Goal: Task Accomplishment & Management: Manage account settings

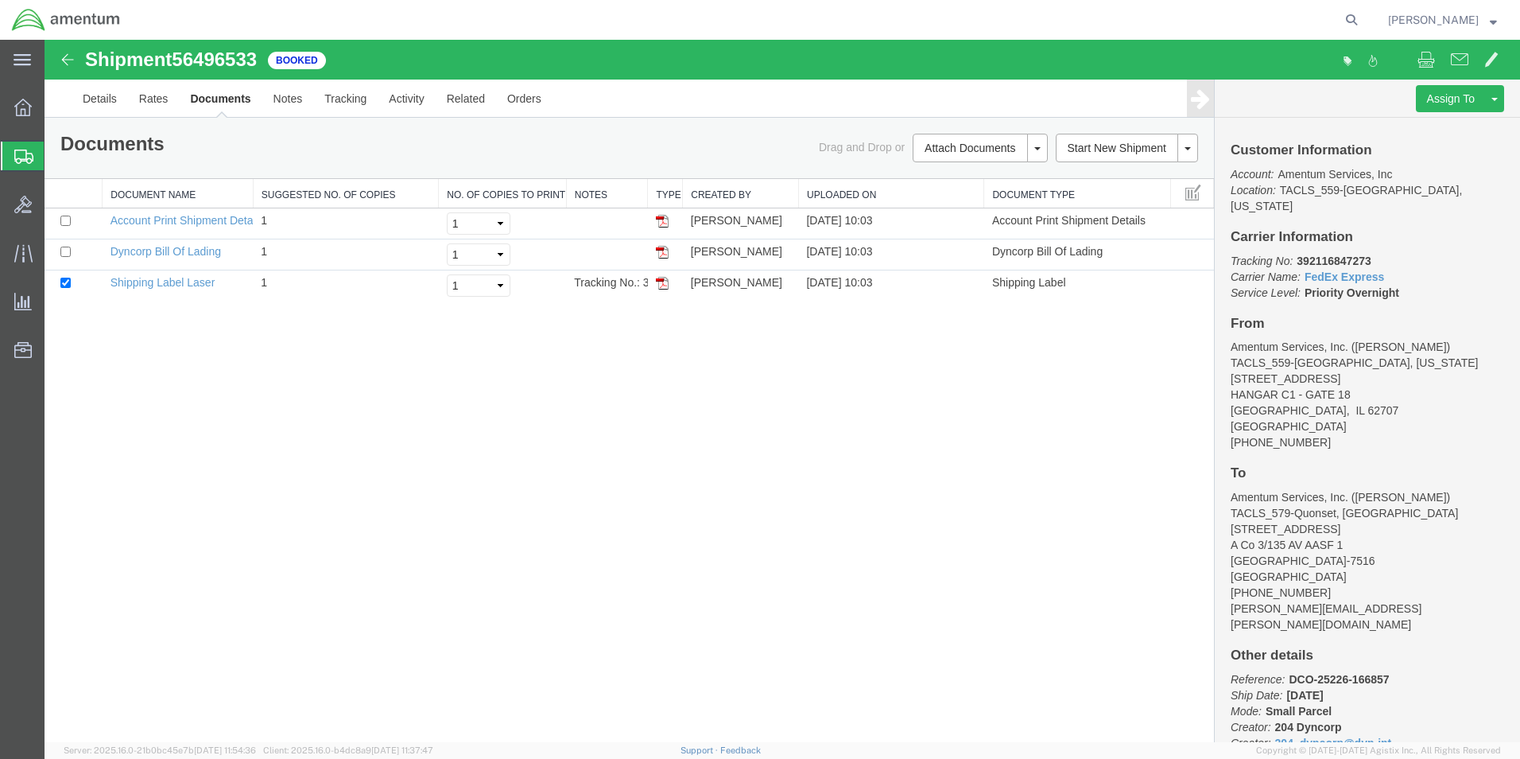
click at [0, 0] on span "Shipment Manager" at bounding box center [0, 0] width 0 height 0
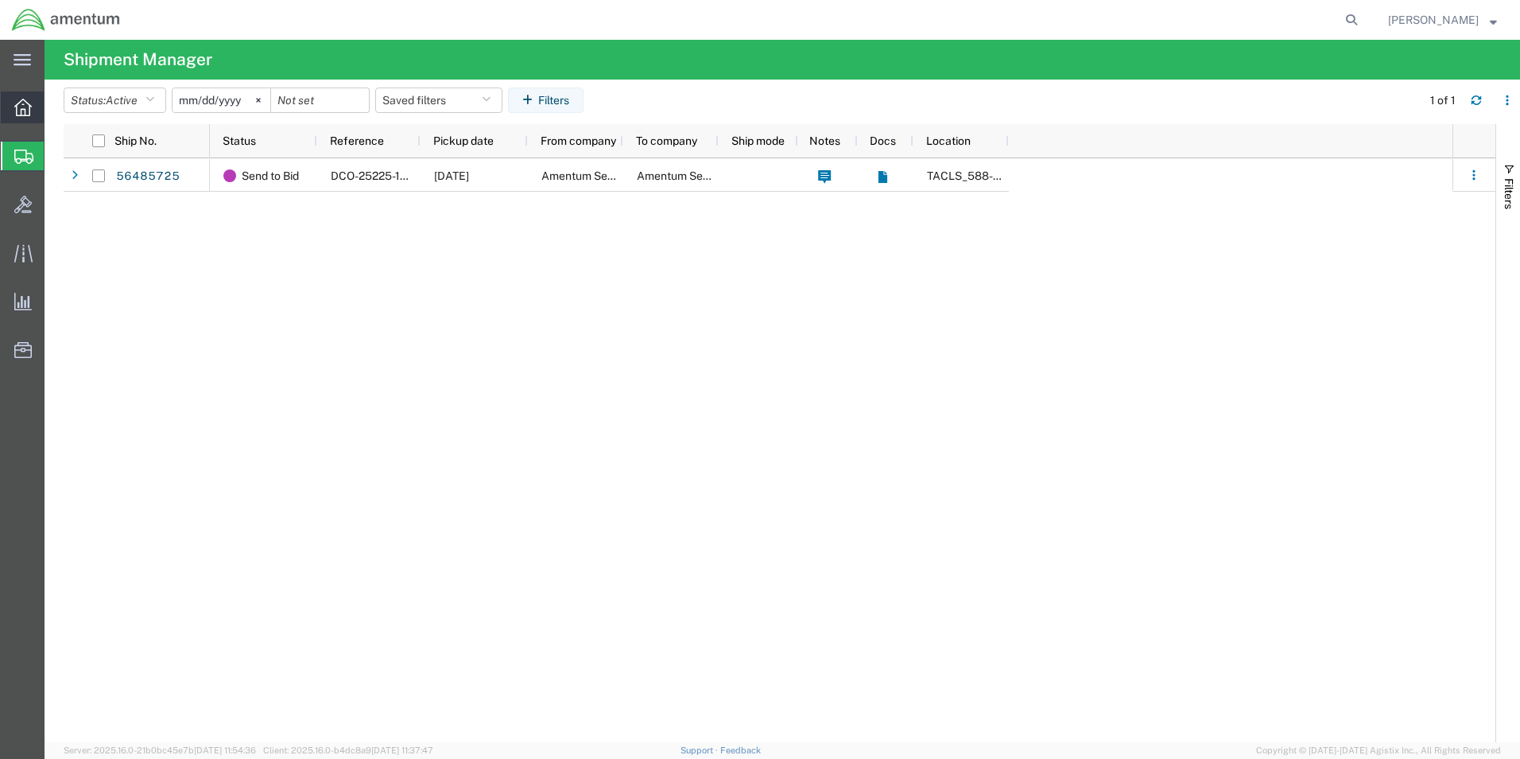
click at [19, 109] on icon at bounding box center [22, 107] width 17 height 17
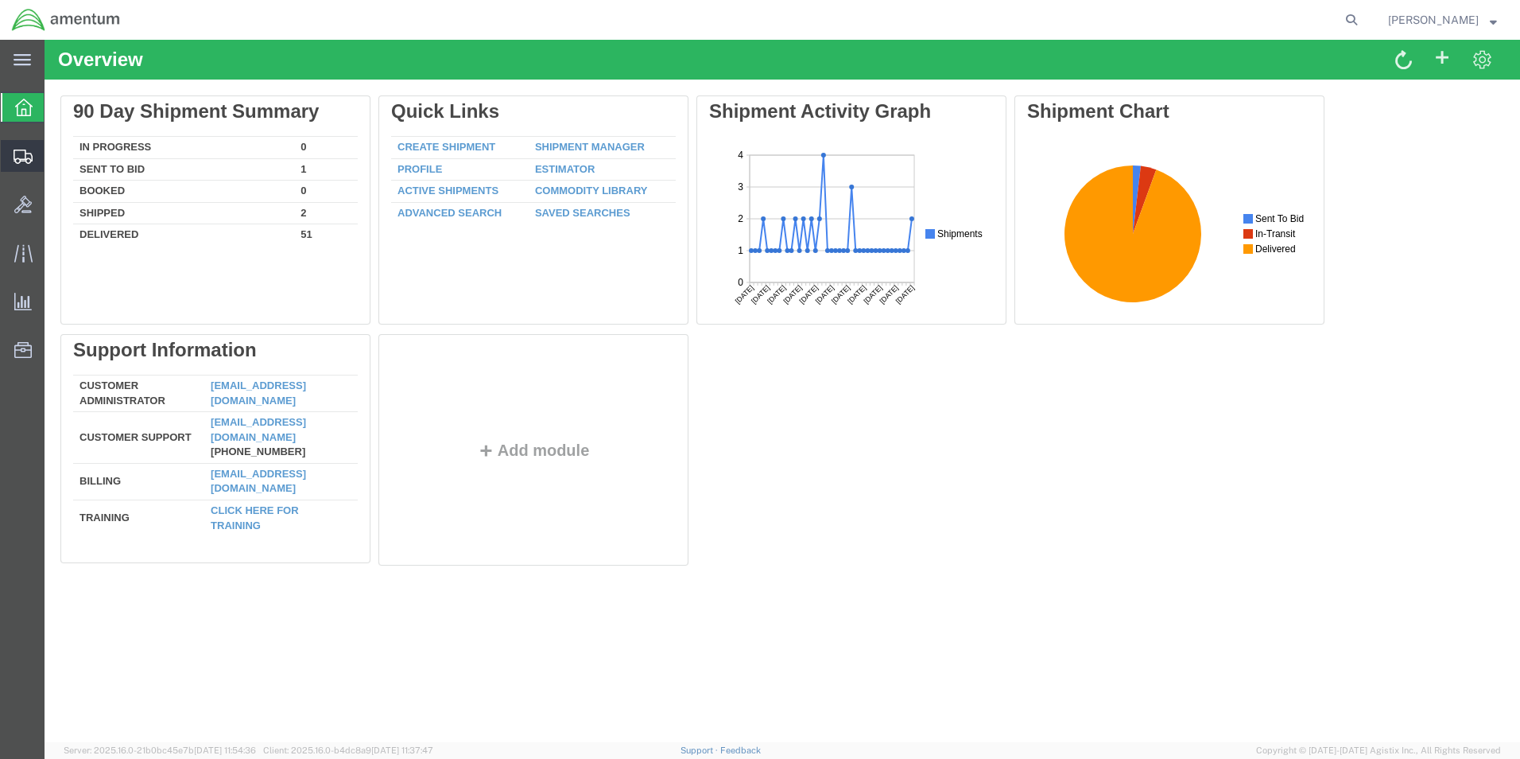
click at [25, 156] on icon at bounding box center [23, 157] width 19 height 14
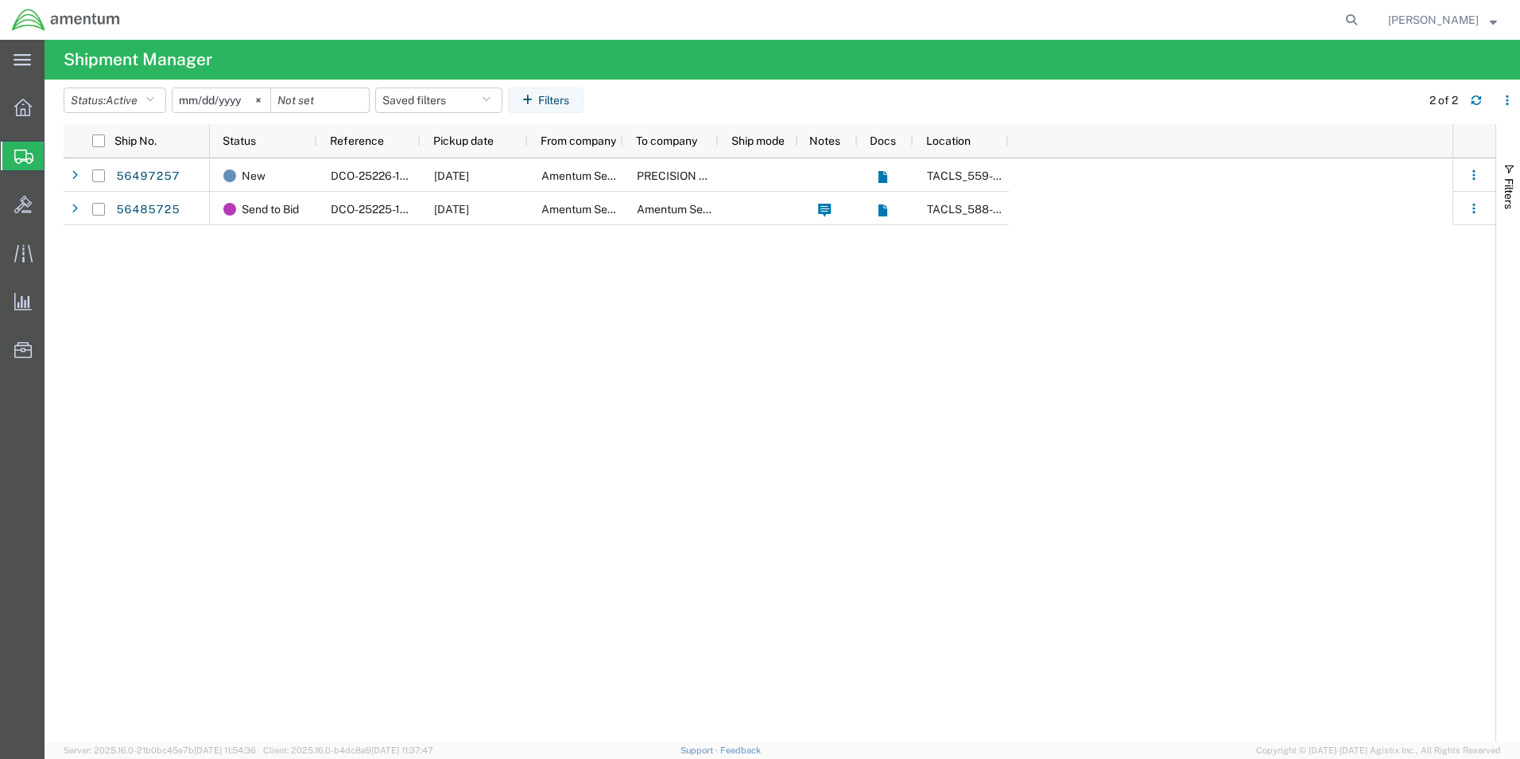
click at [0, 0] on span "Shipment Manager" at bounding box center [0, 0] width 0 height 0
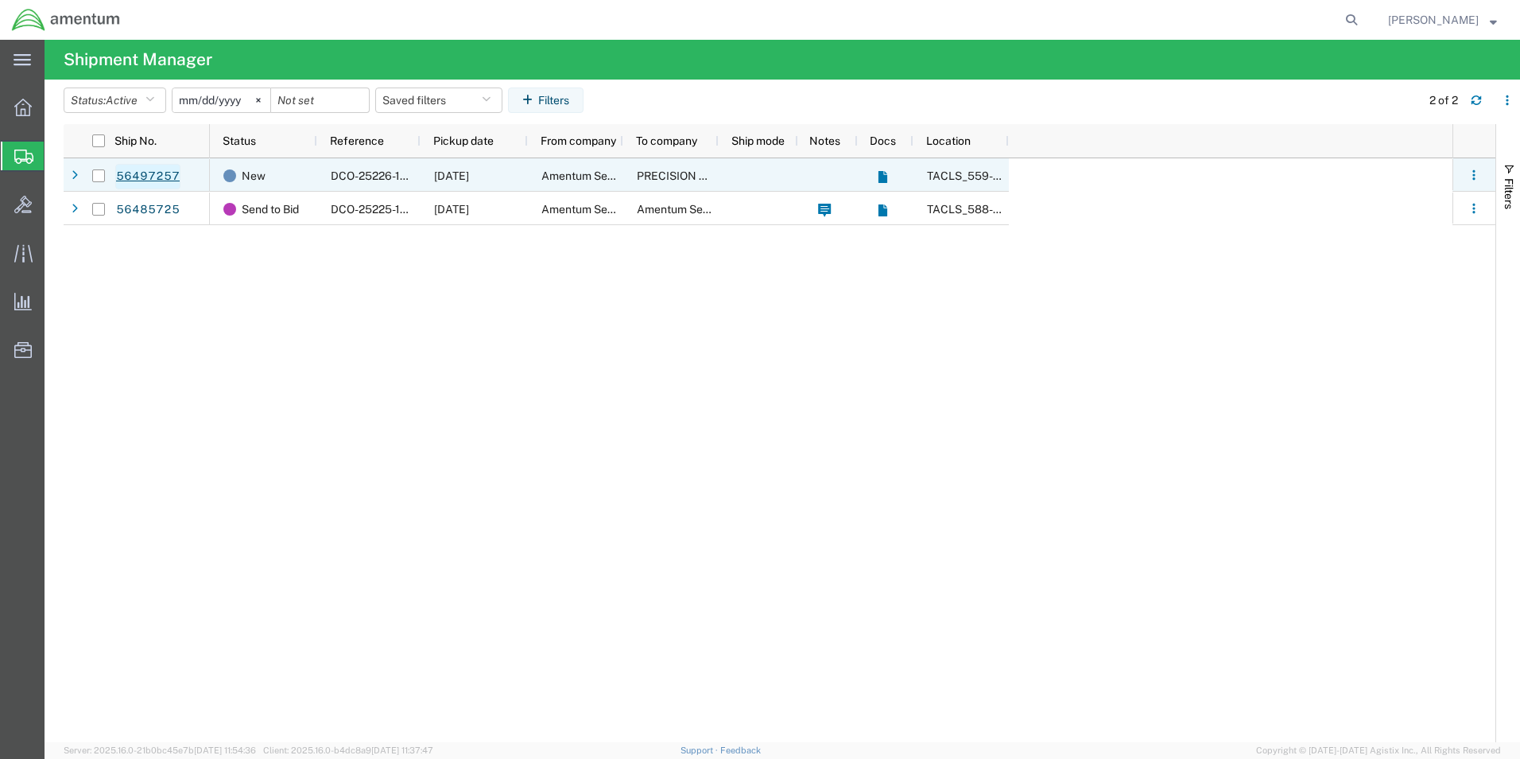
click at [164, 171] on link "56497257" at bounding box center [147, 176] width 65 height 25
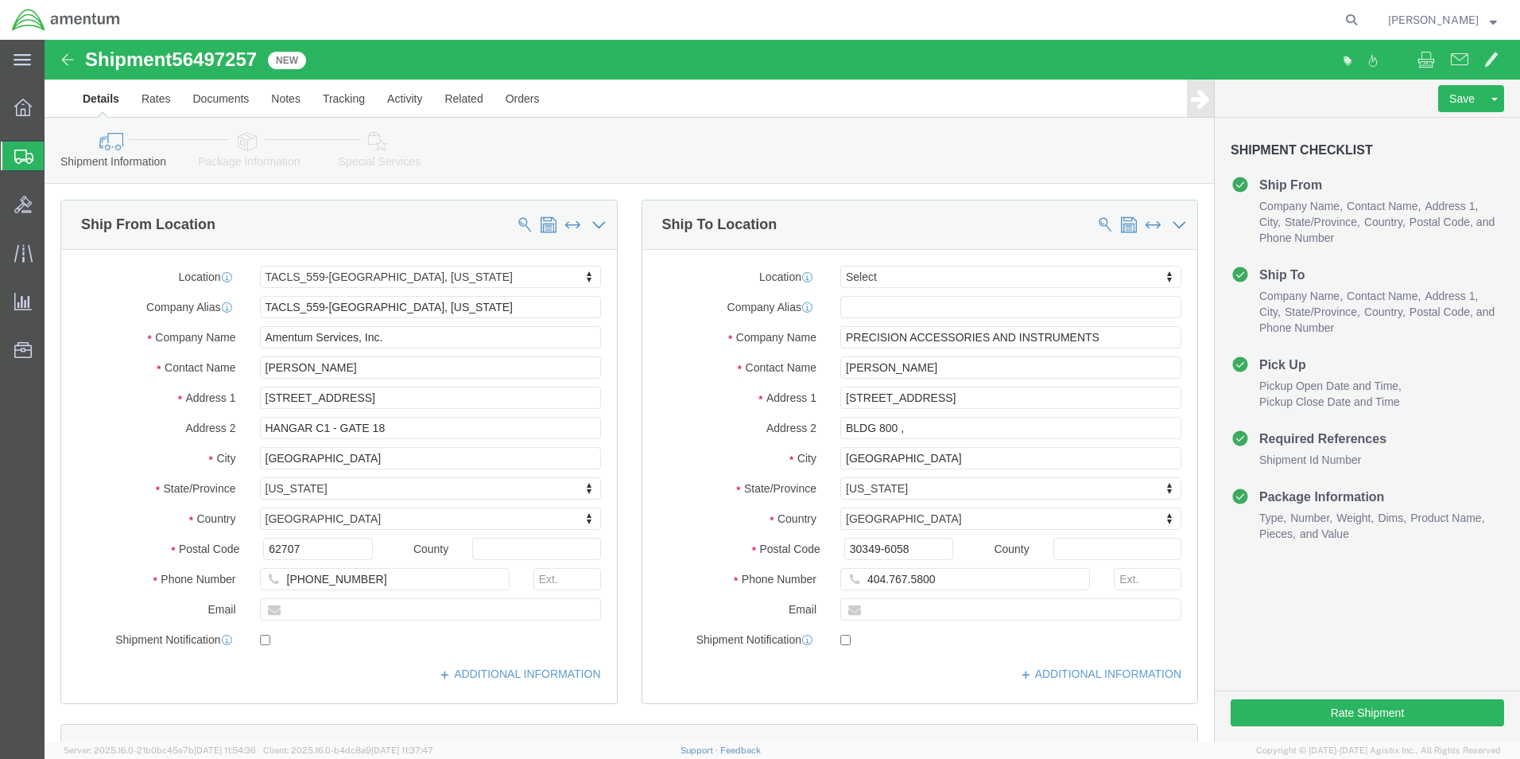
select select "42697"
select select
click button "Rate Shipment"
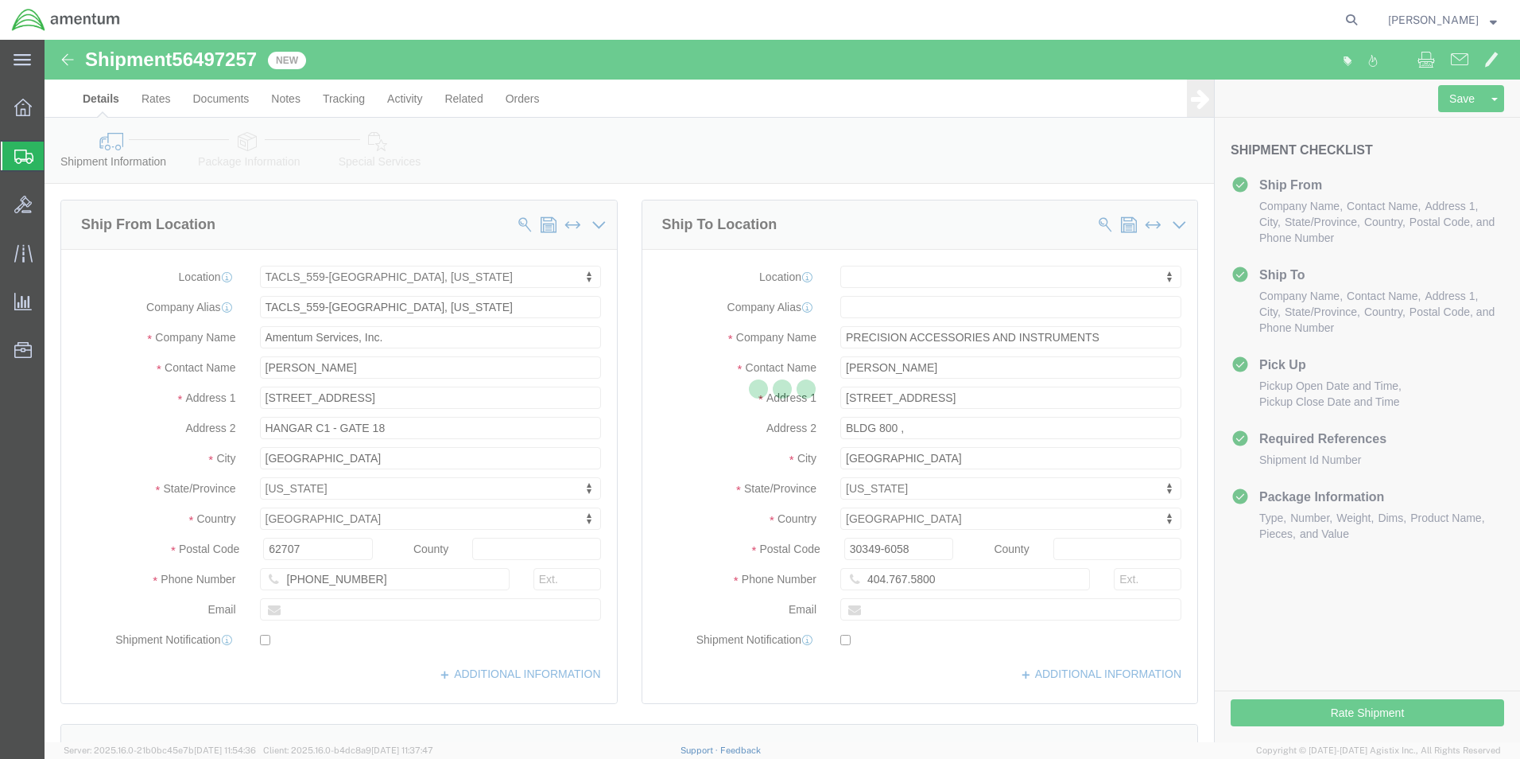
select select "42697"
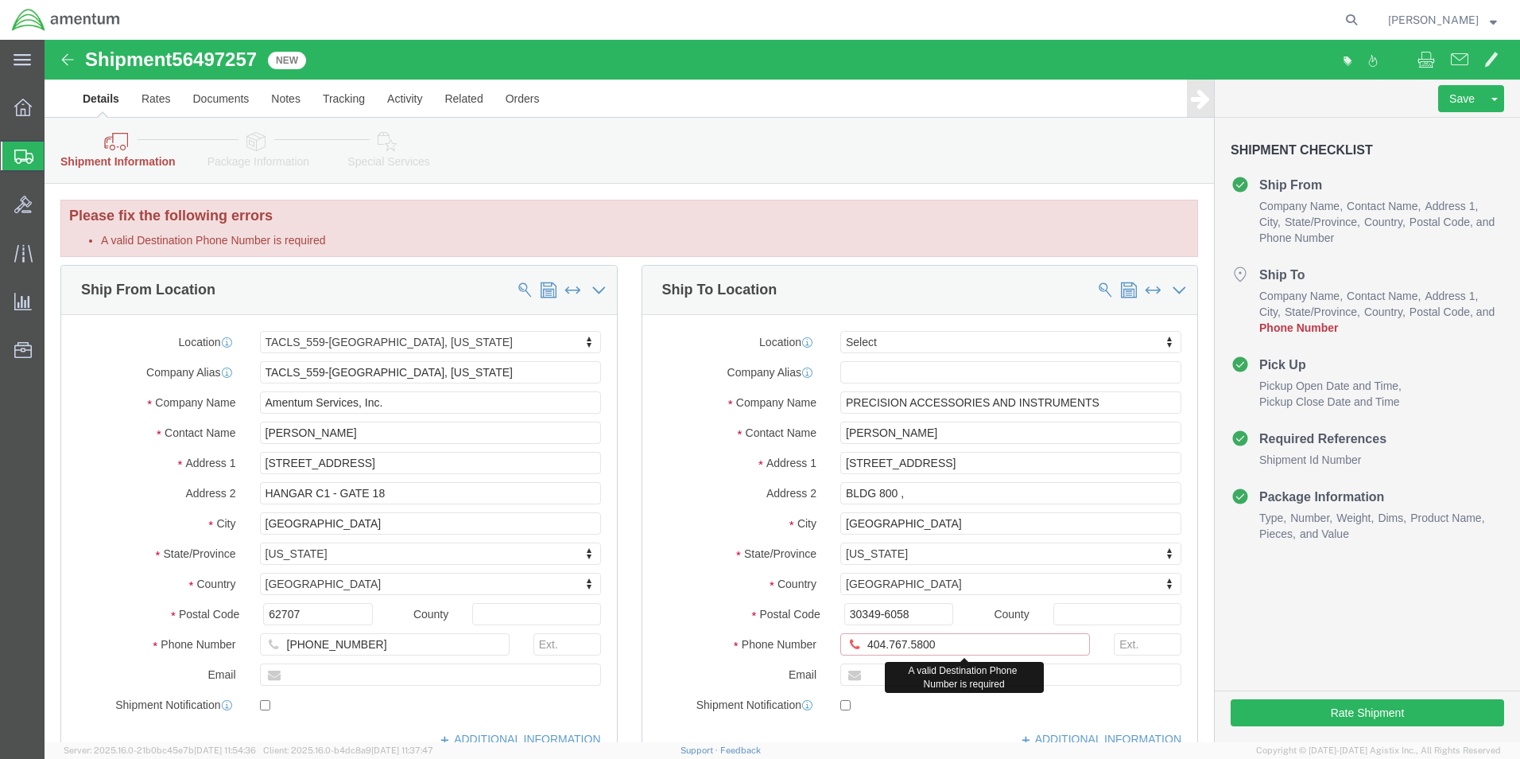
drag, startPoint x: 860, startPoint y: 602, endPoint x: 919, endPoint y: 631, distance: 65.4
click input "404.767.5800"
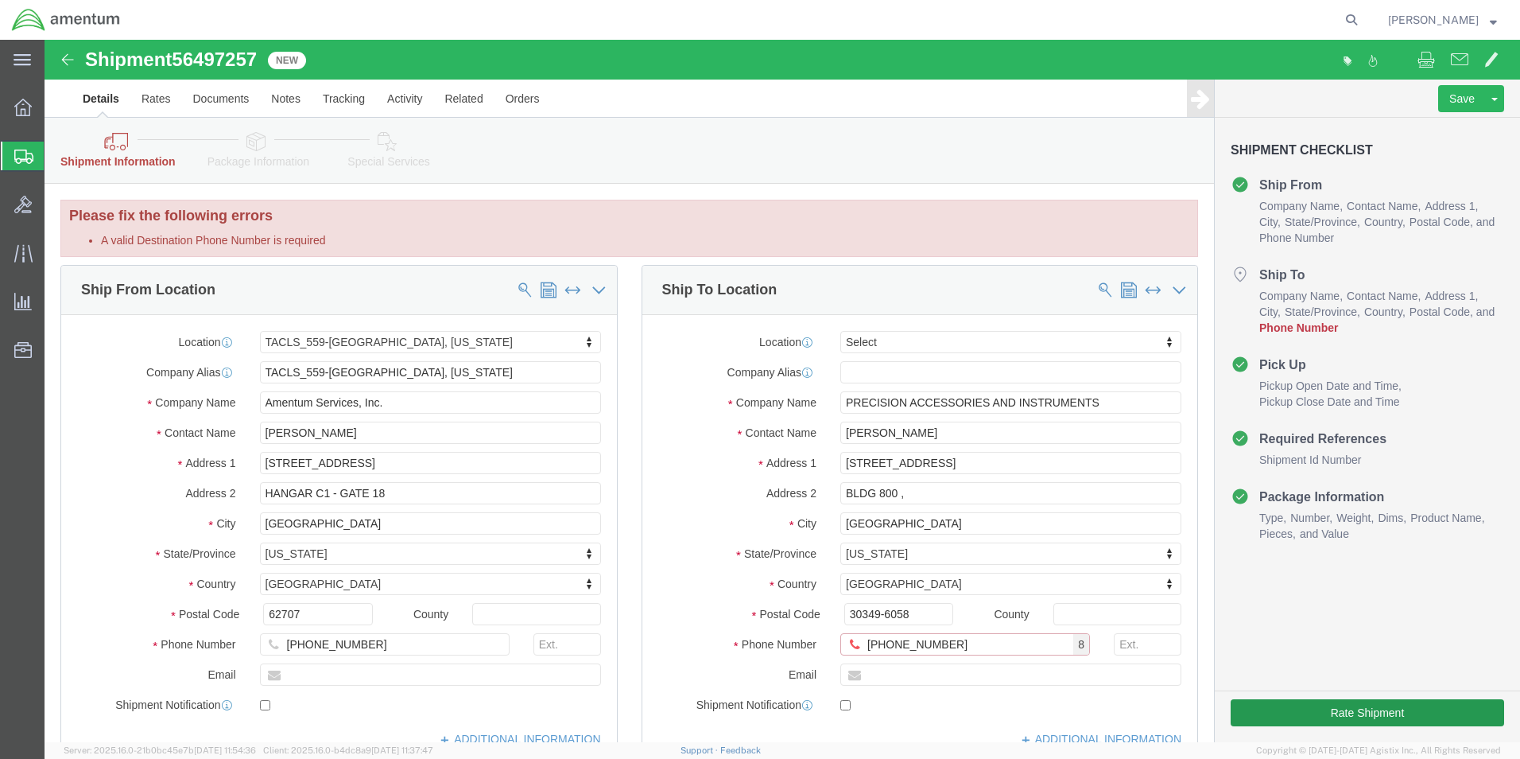
type input "[PHONE_NUMBER]"
click button "Rate Shipment"
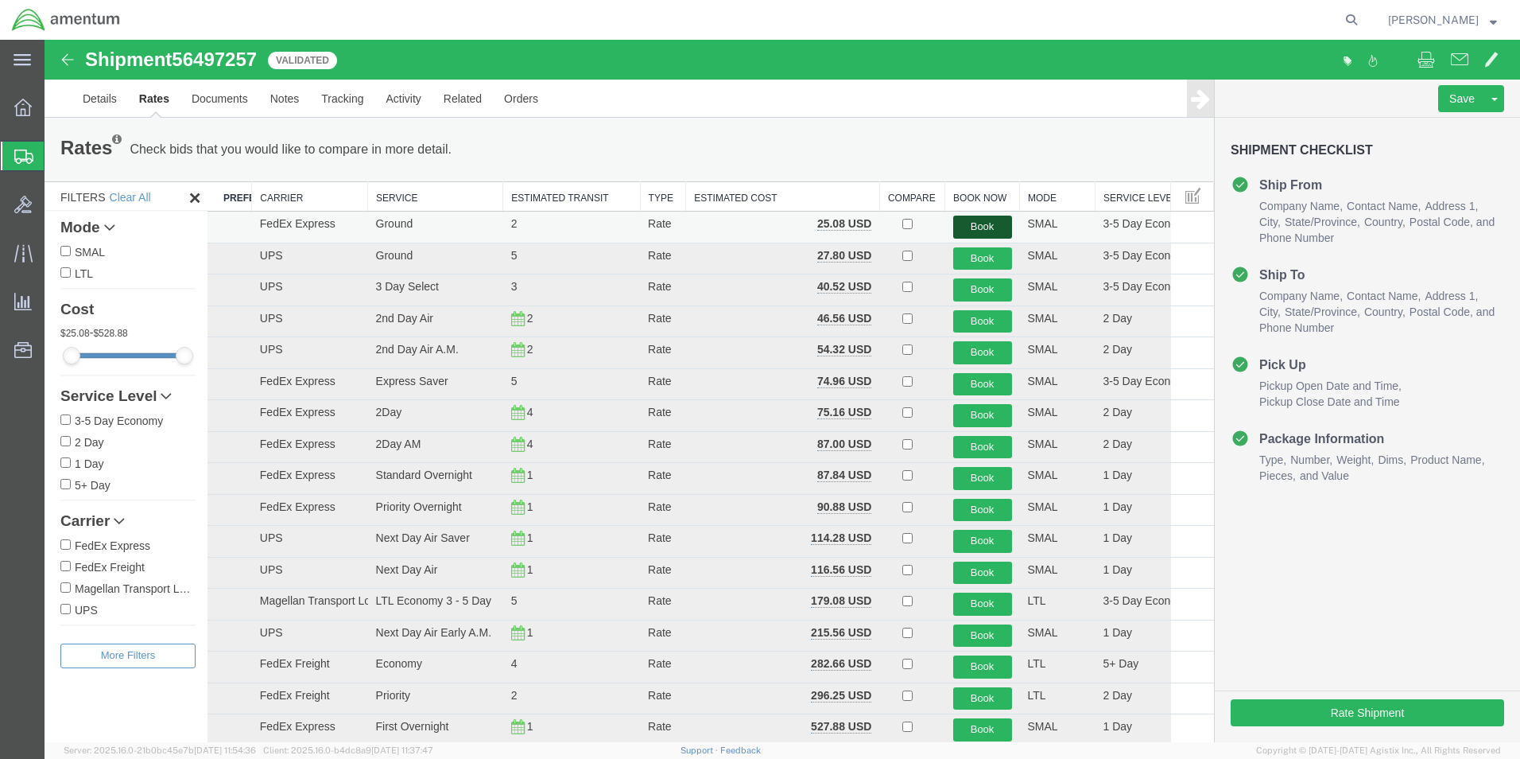
click at [973, 225] on button "Book" at bounding box center [982, 227] width 59 height 23
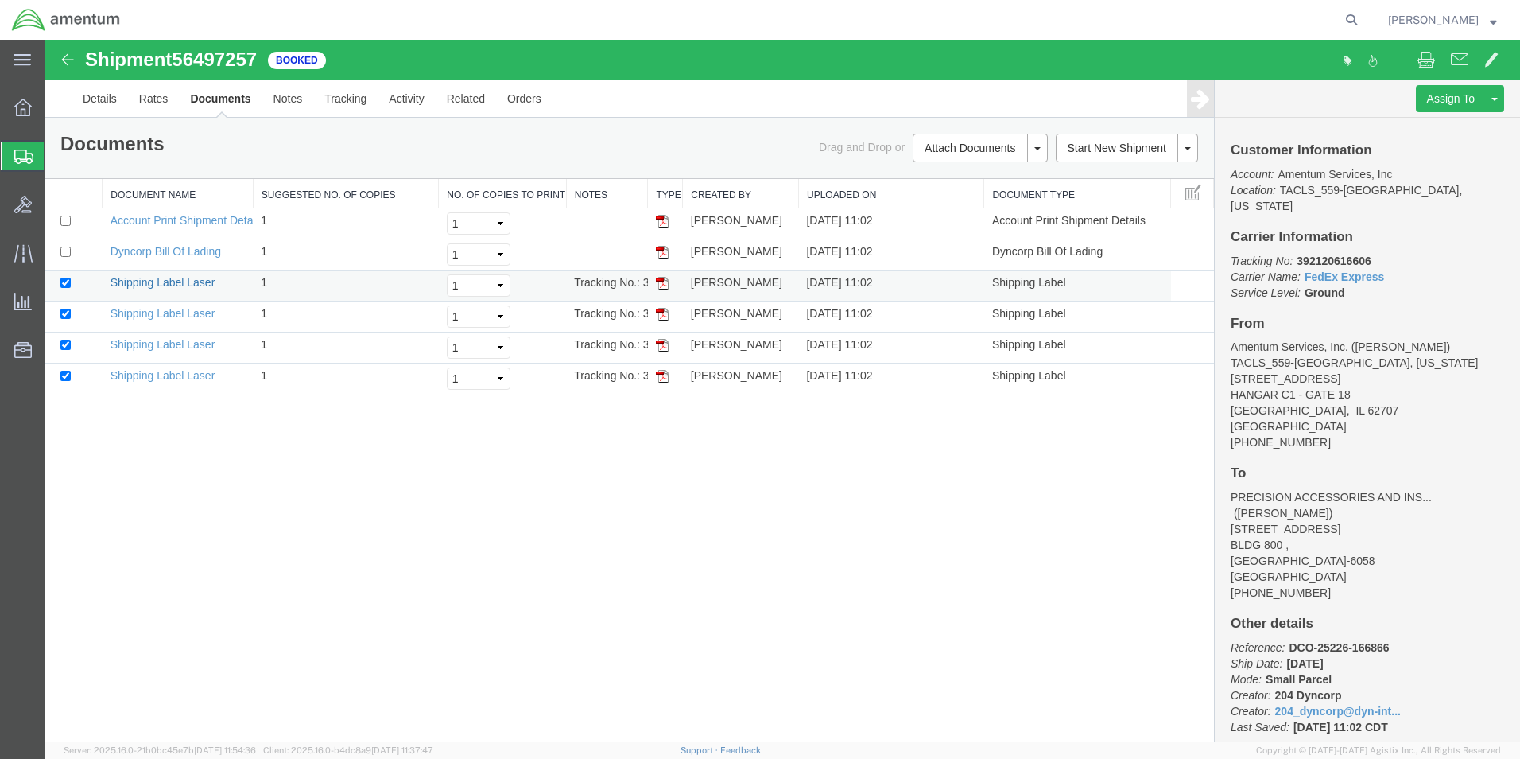
click at [156, 283] on link "Shipping Label Laser" at bounding box center [163, 282] width 105 height 13
click at [180, 250] on link "Dyncorp Bill Of Lading" at bounding box center [166, 251] width 111 height 13
click at [174, 310] on link "Shipping Label Laser" at bounding box center [163, 313] width 105 height 13
click at [134, 346] on link "Shipping Label Laser" at bounding box center [163, 344] width 105 height 13
drag, startPoint x: 191, startPoint y: 375, endPoint x: 532, endPoint y: 346, distance: 342.3
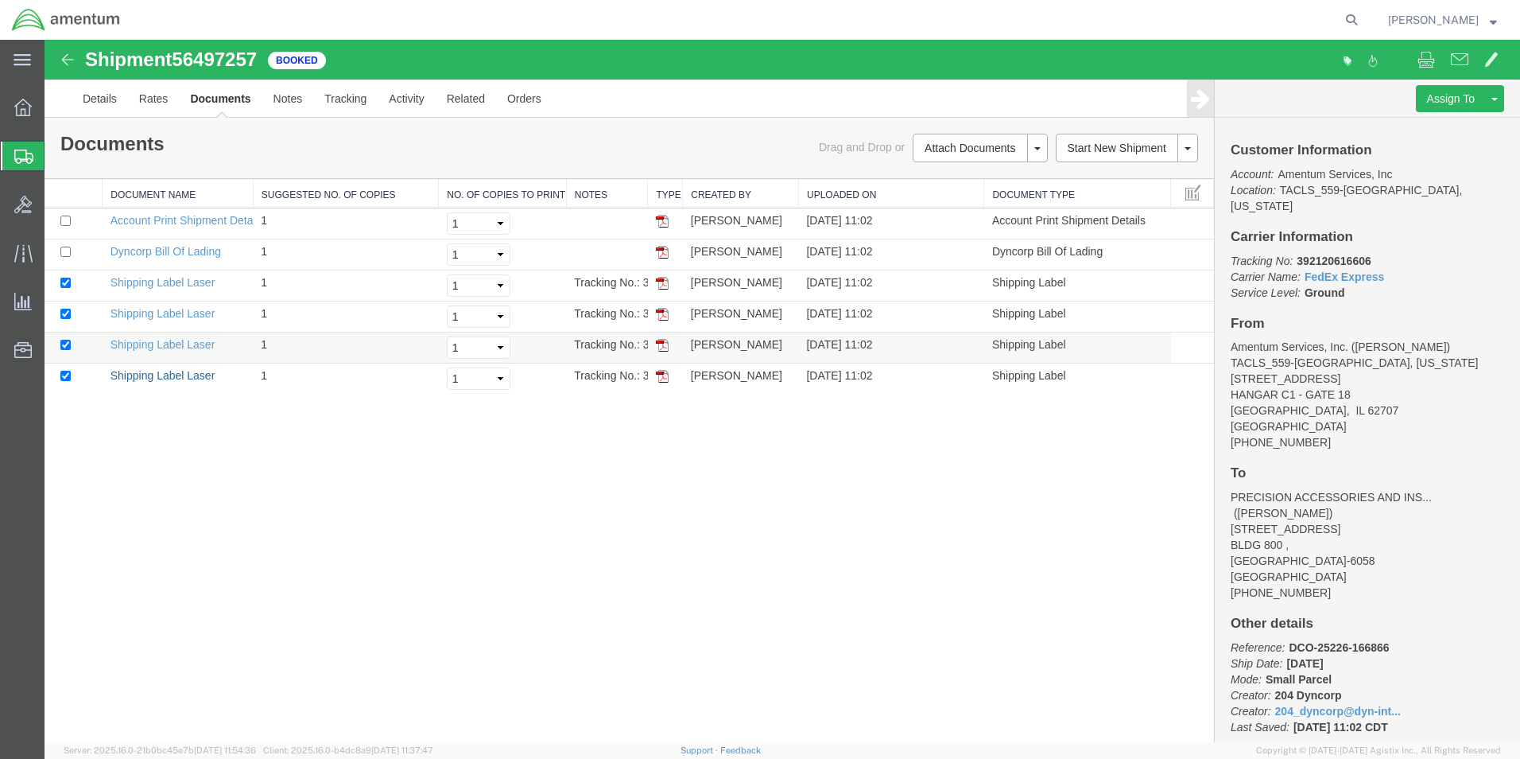
click at [191, 375] on link "Shipping Label Laser" at bounding box center [163, 375] width 105 height 13
click at [99, 103] on link "Details" at bounding box center [100, 99] width 56 height 38
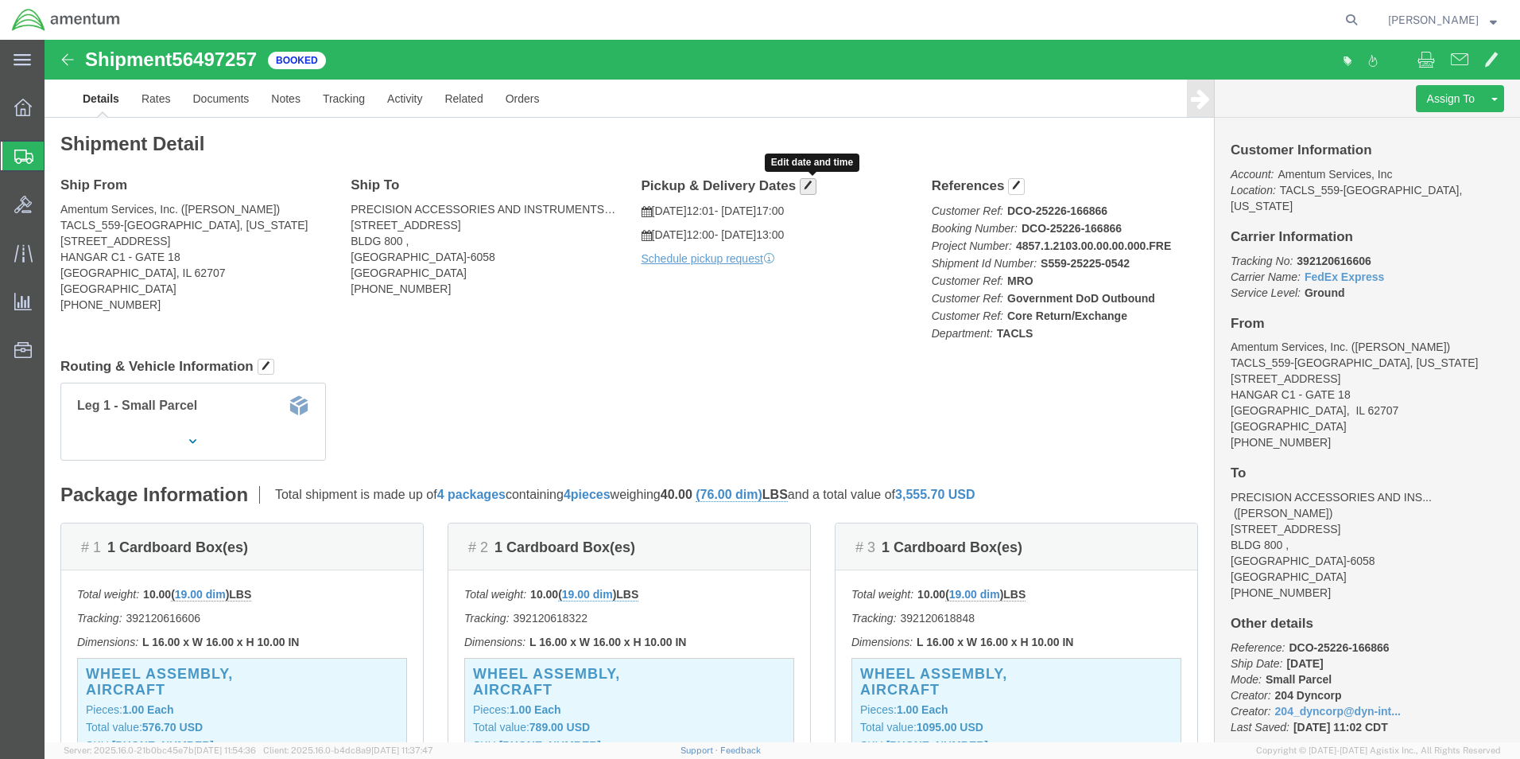
click span "button"
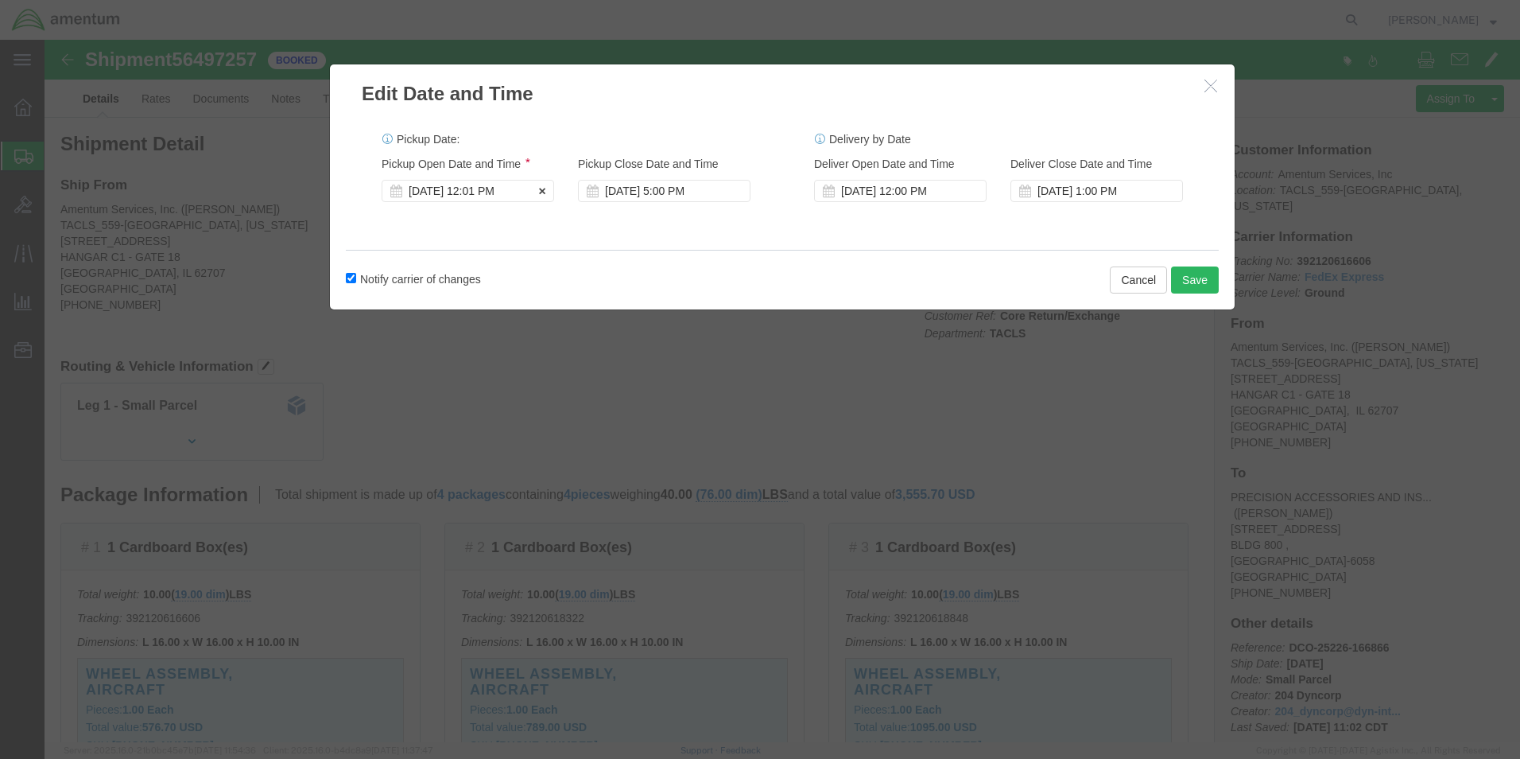
click div "[DATE] 12:01 PM"
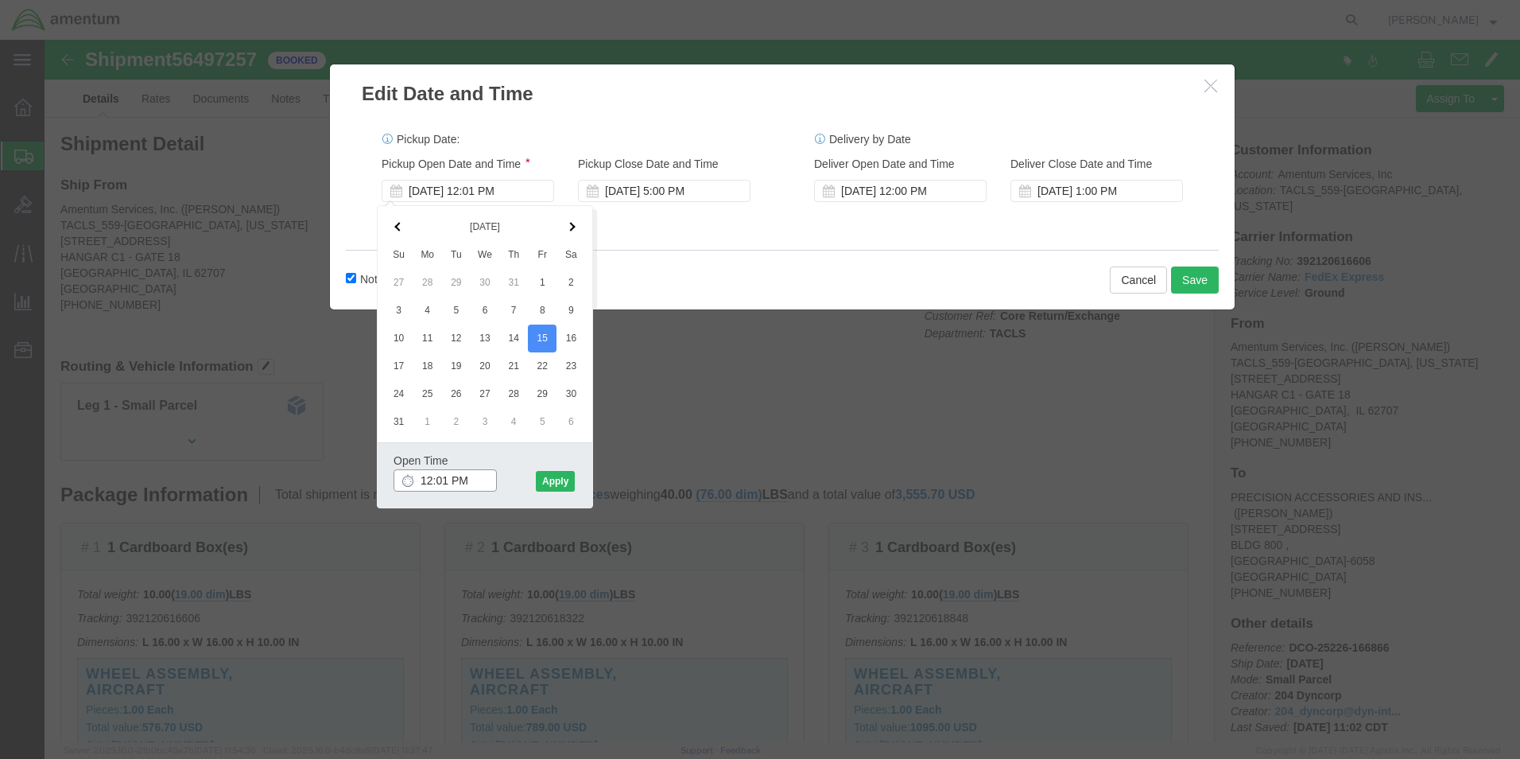
click input "12:01 PM"
click input "09:01 PM"
drag, startPoint x: 386, startPoint y: 440, endPoint x: 373, endPoint y: 441, distance: 13.5
click input "12:01 AM"
click input "09:01 AM"
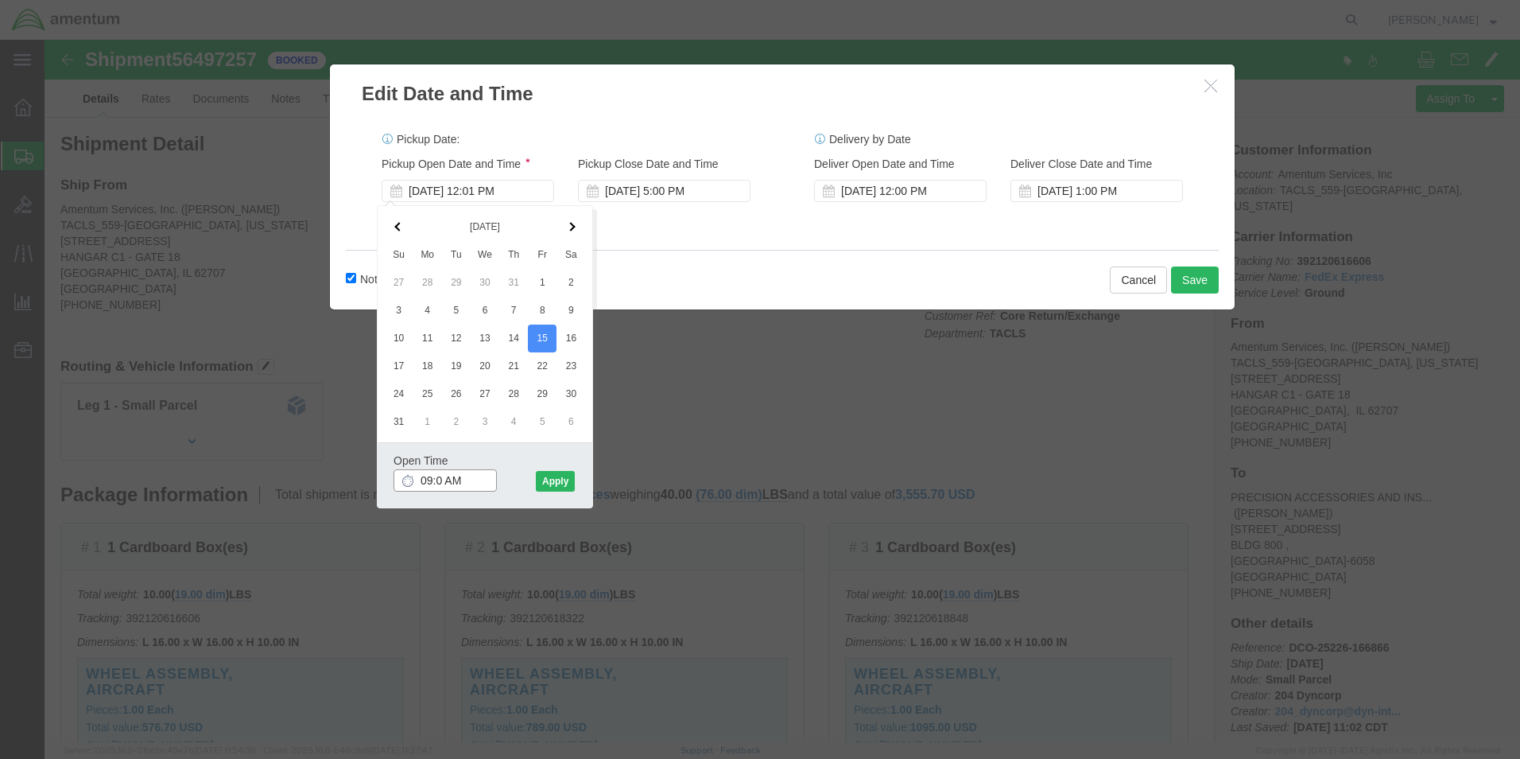
type input "09:00 AM"
click button "Apply"
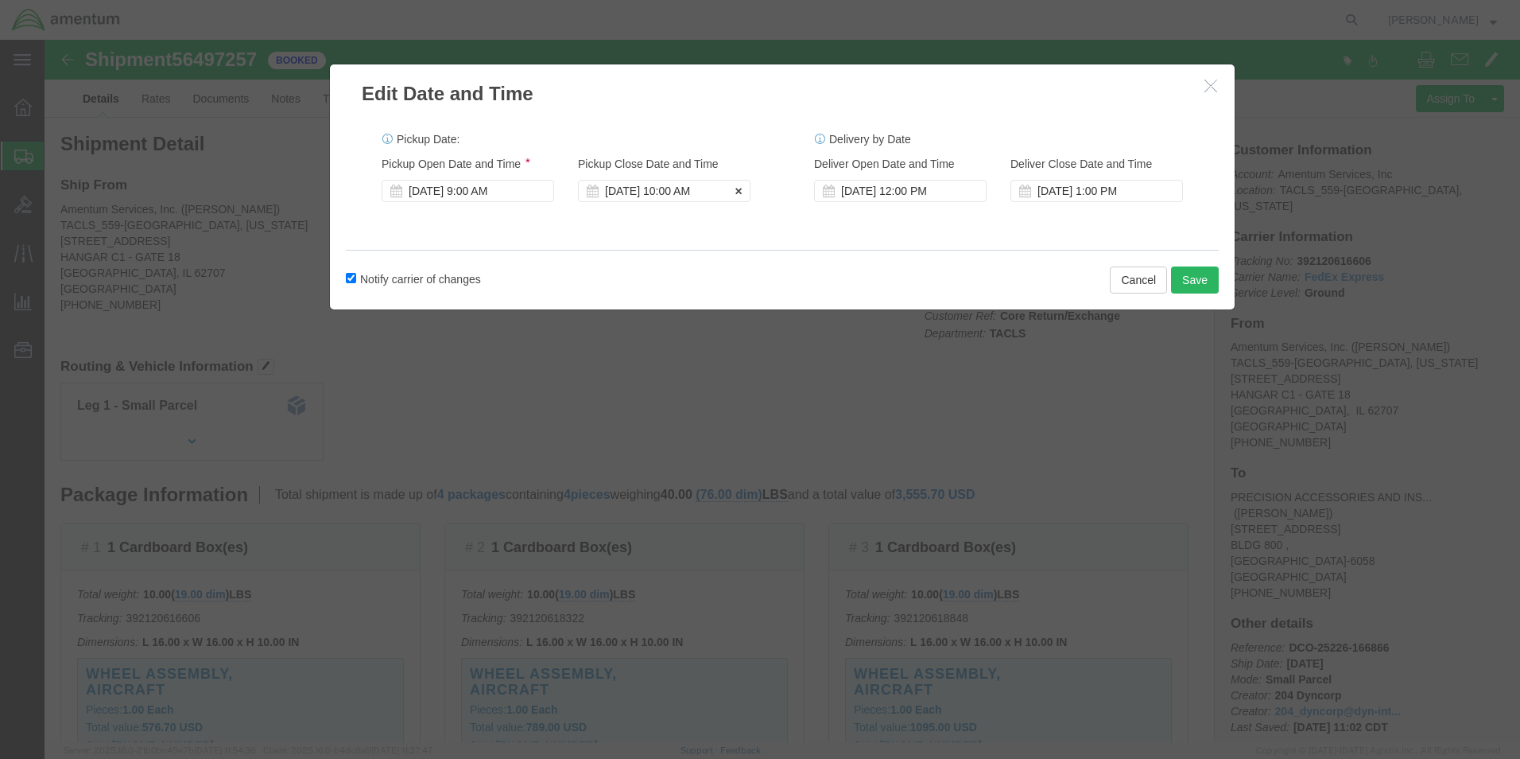
click div "[DATE] 10:00 AM"
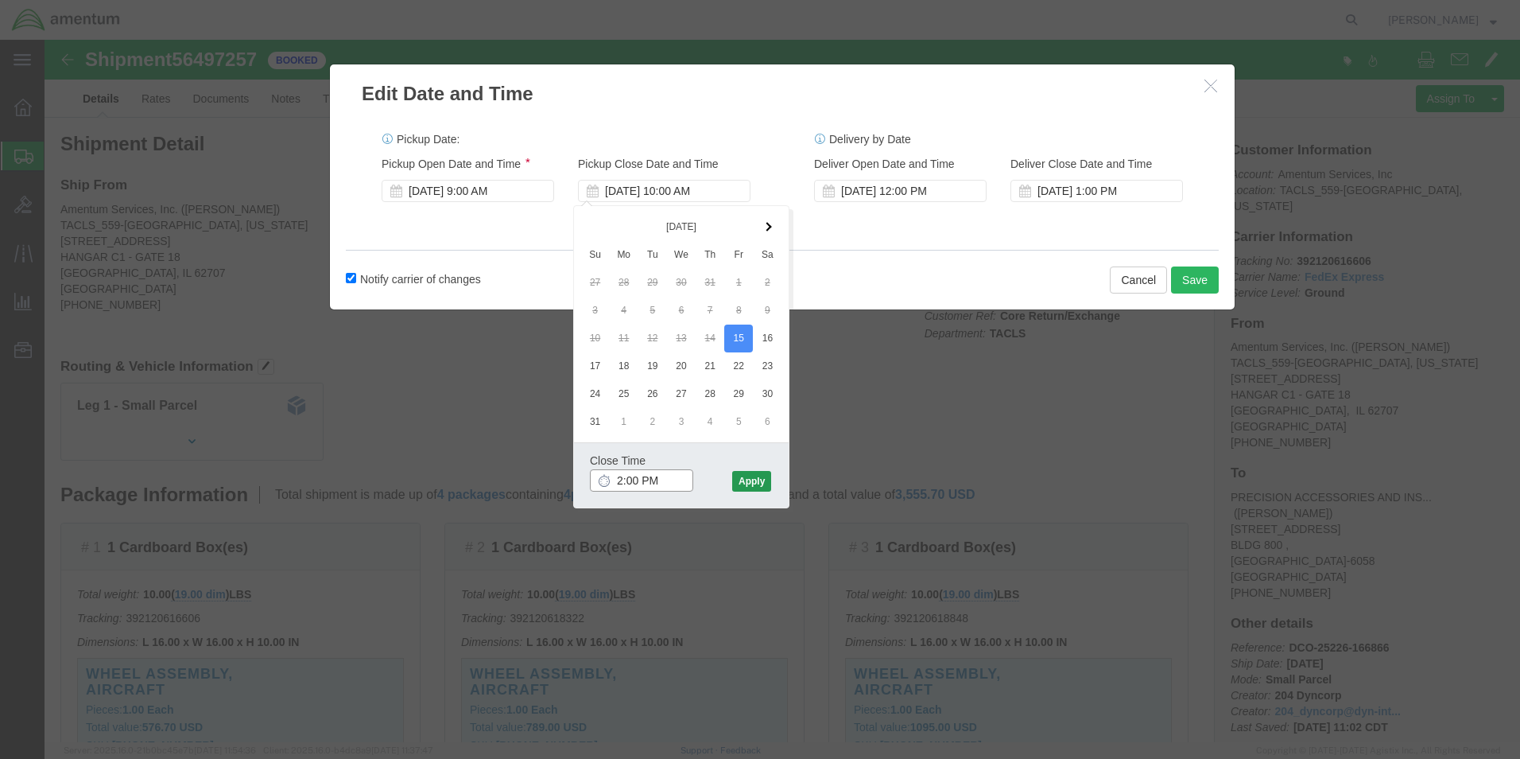
type input "2:00 PM"
click button "Apply"
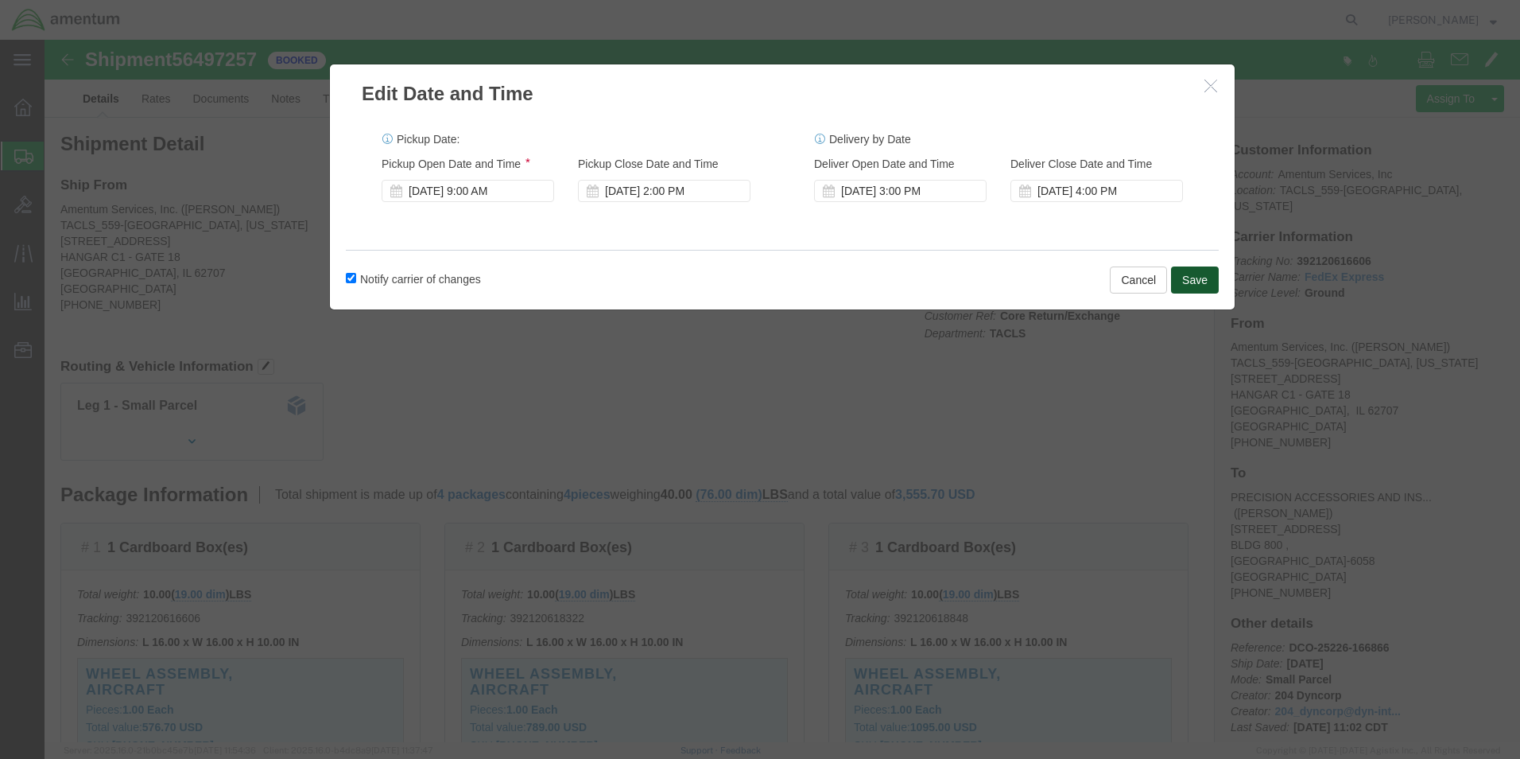
click button "Save"
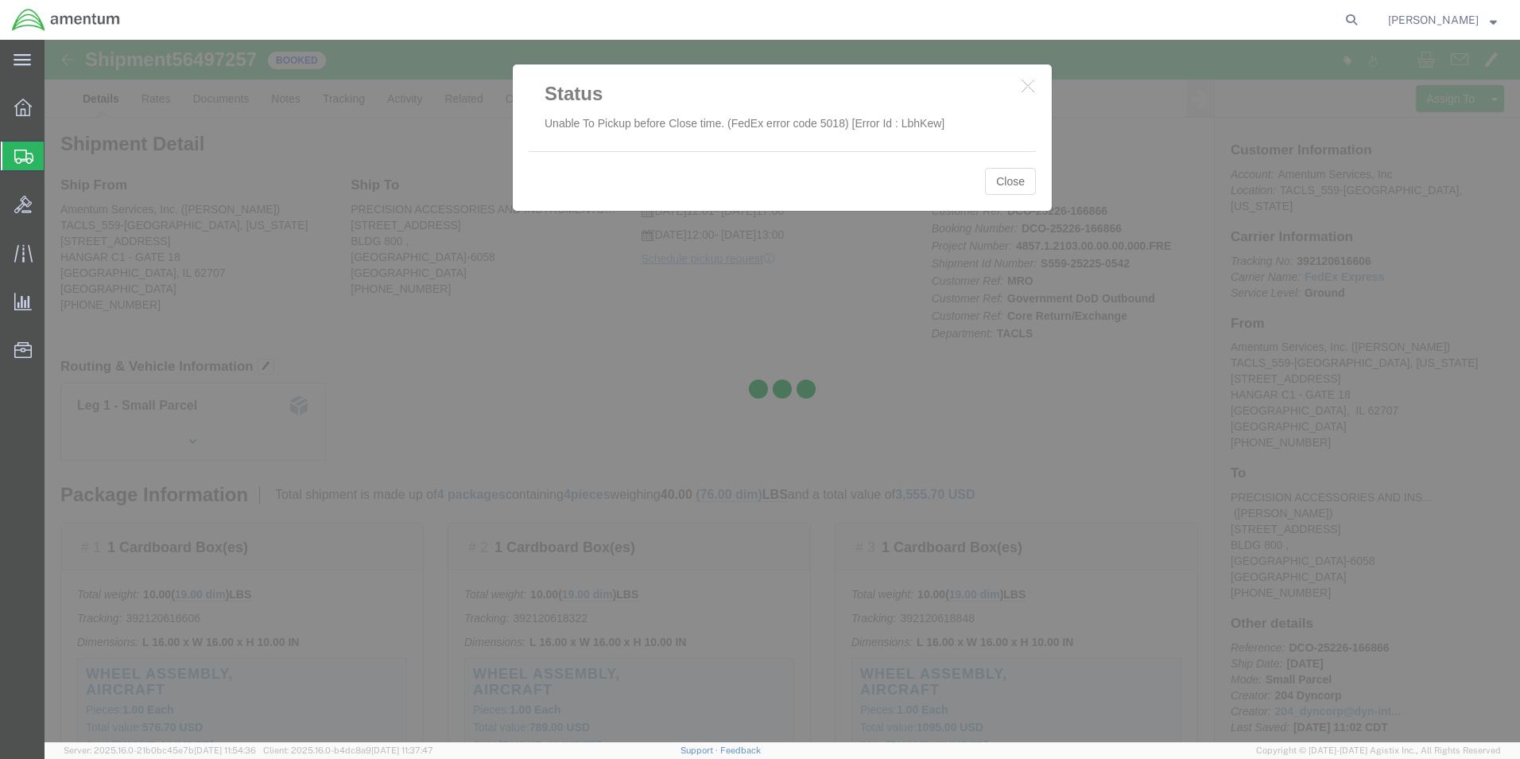
click at [1019, 189] on div at bounding box center [783, 391] width 1476 height 702
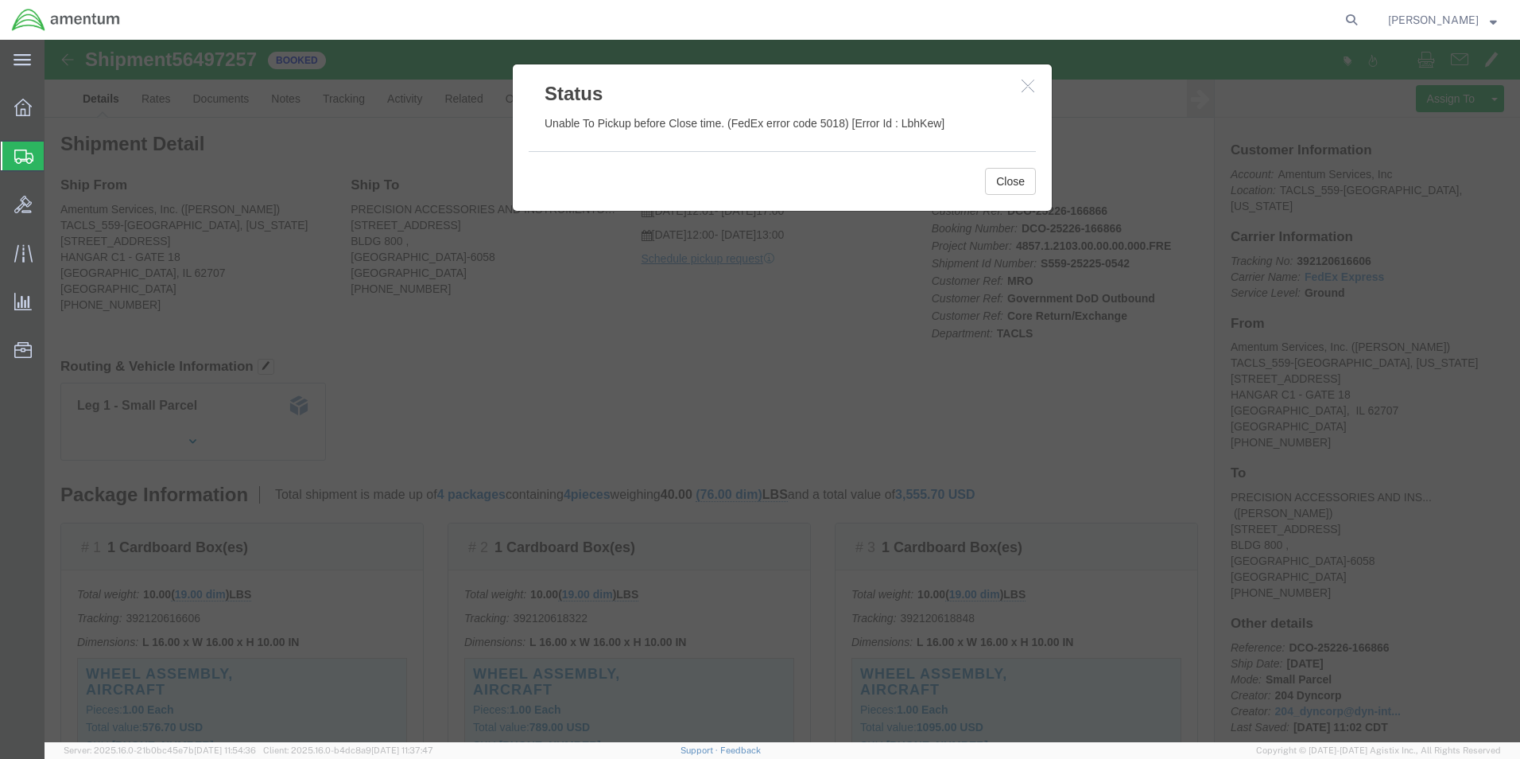
click h3 "Status"
click button "Close"
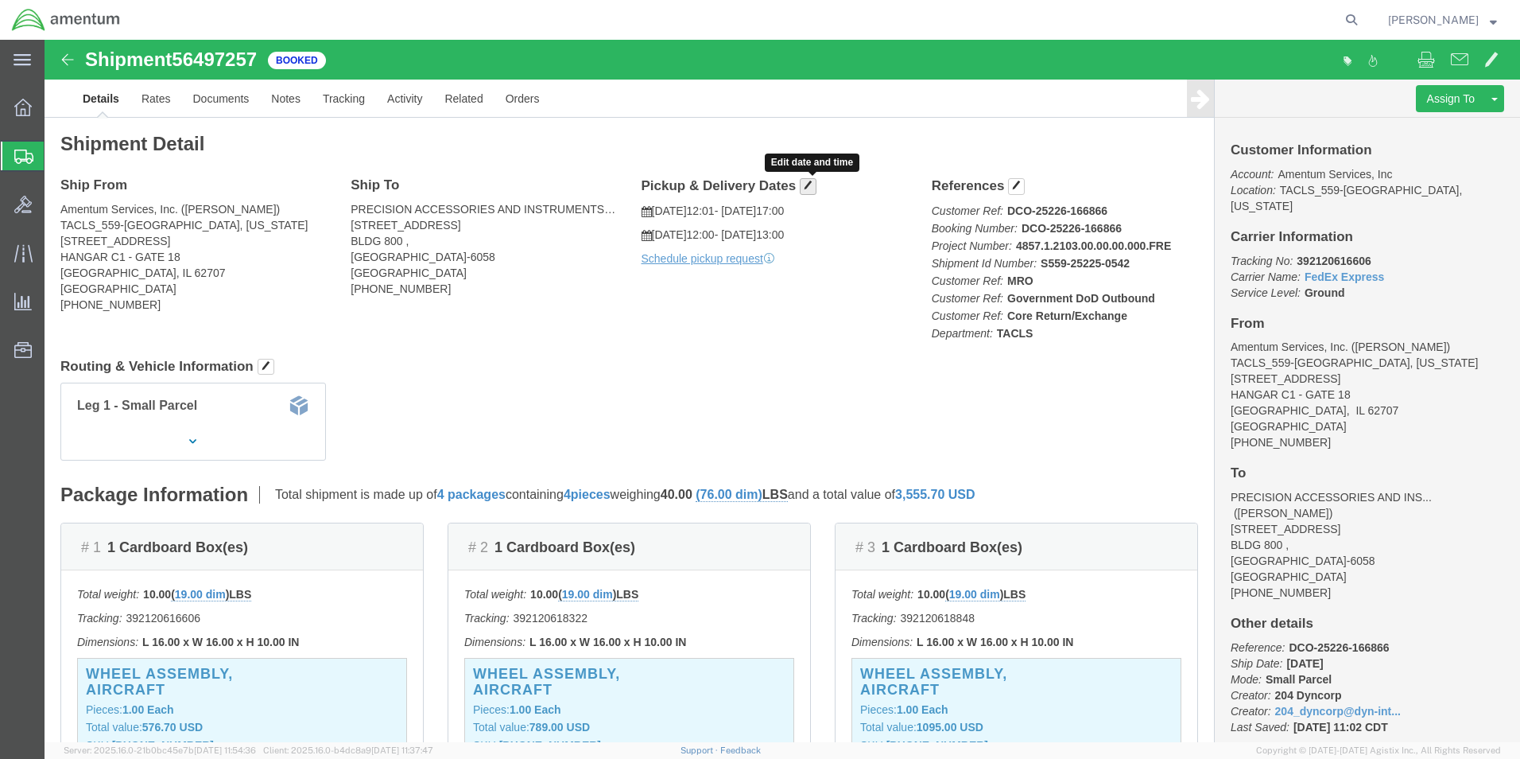
click span "button"
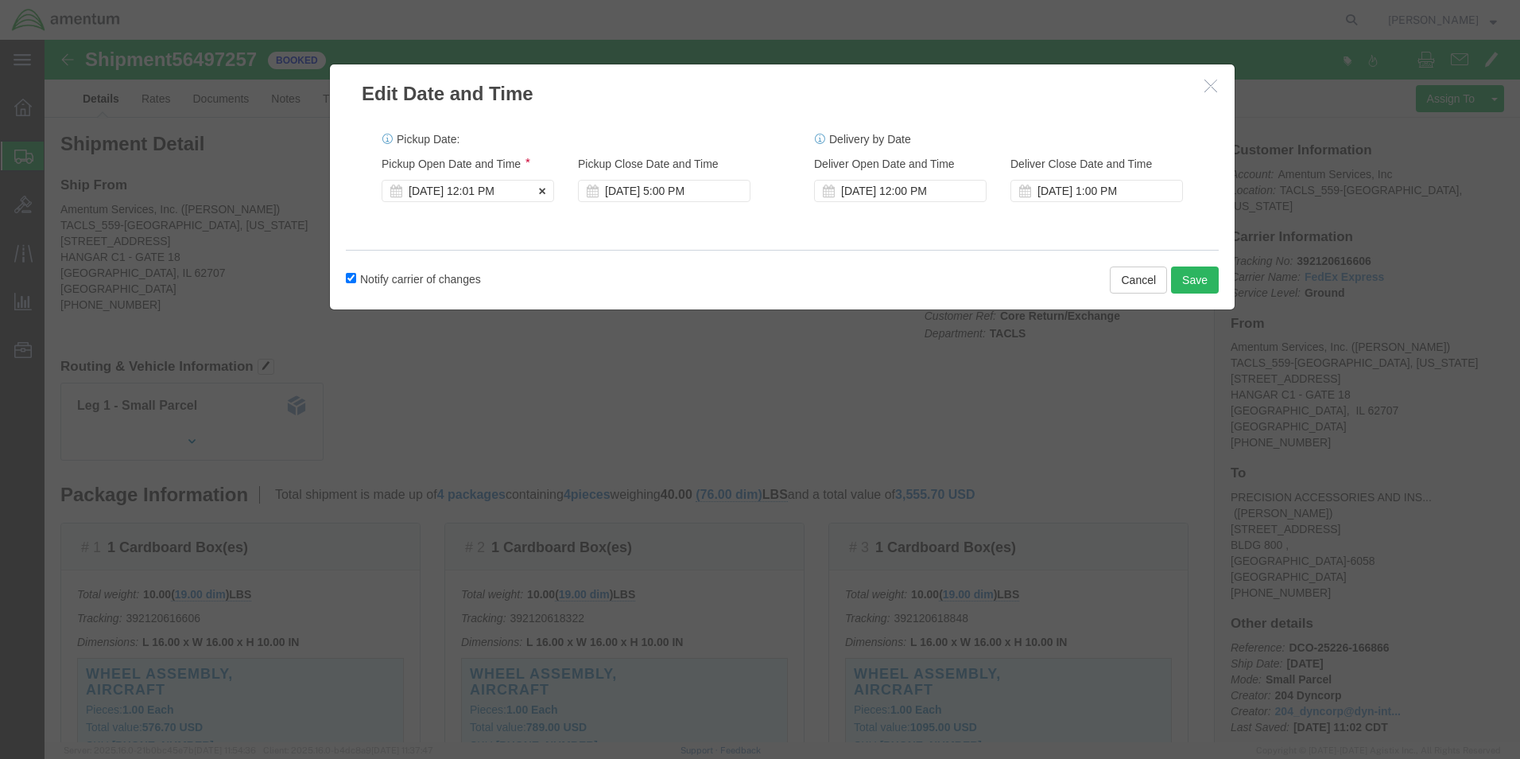
click div "[DATE] 12:01 PM"
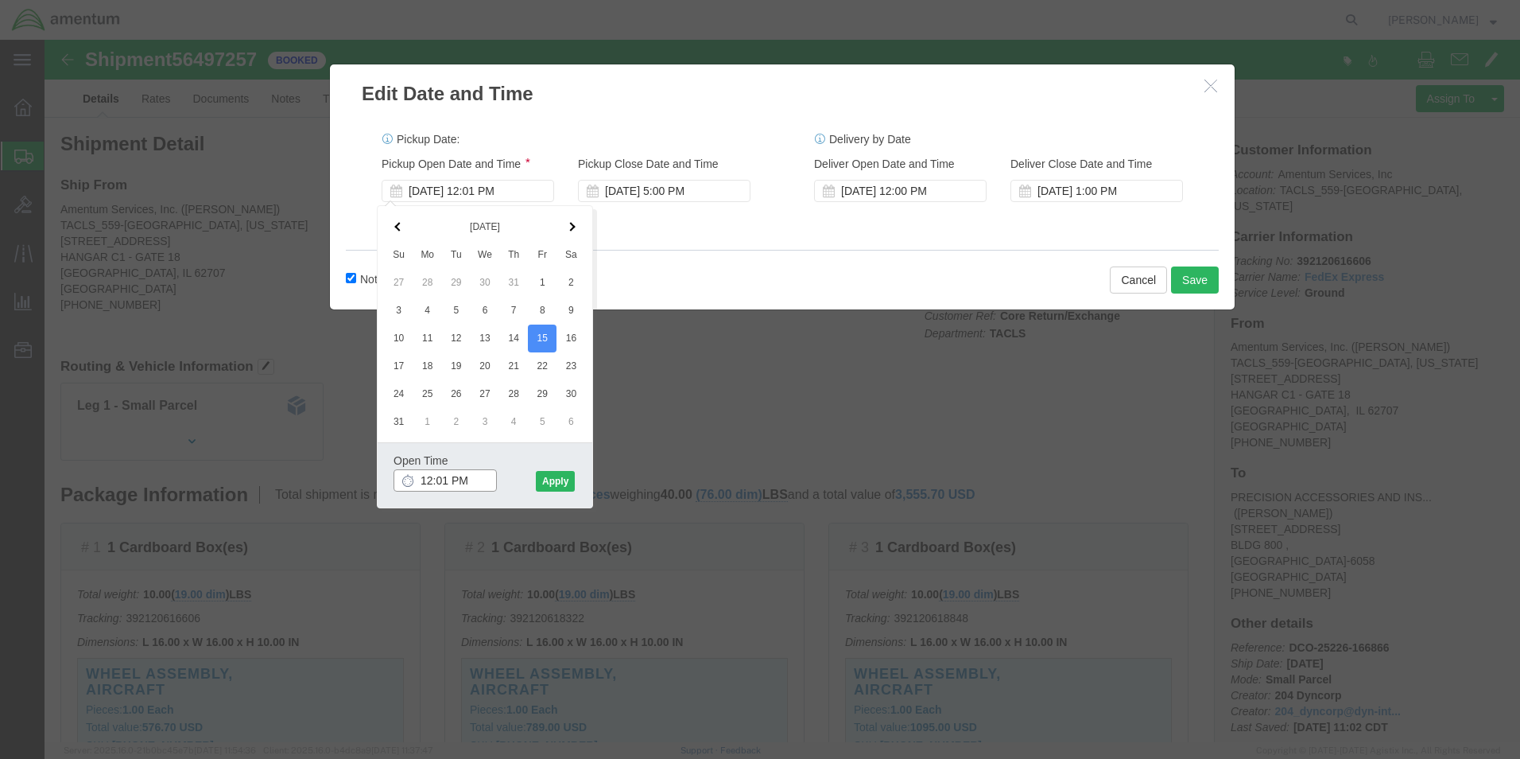
click input "12:01 PM"
type input "9:00 AM"
click button "Apply"
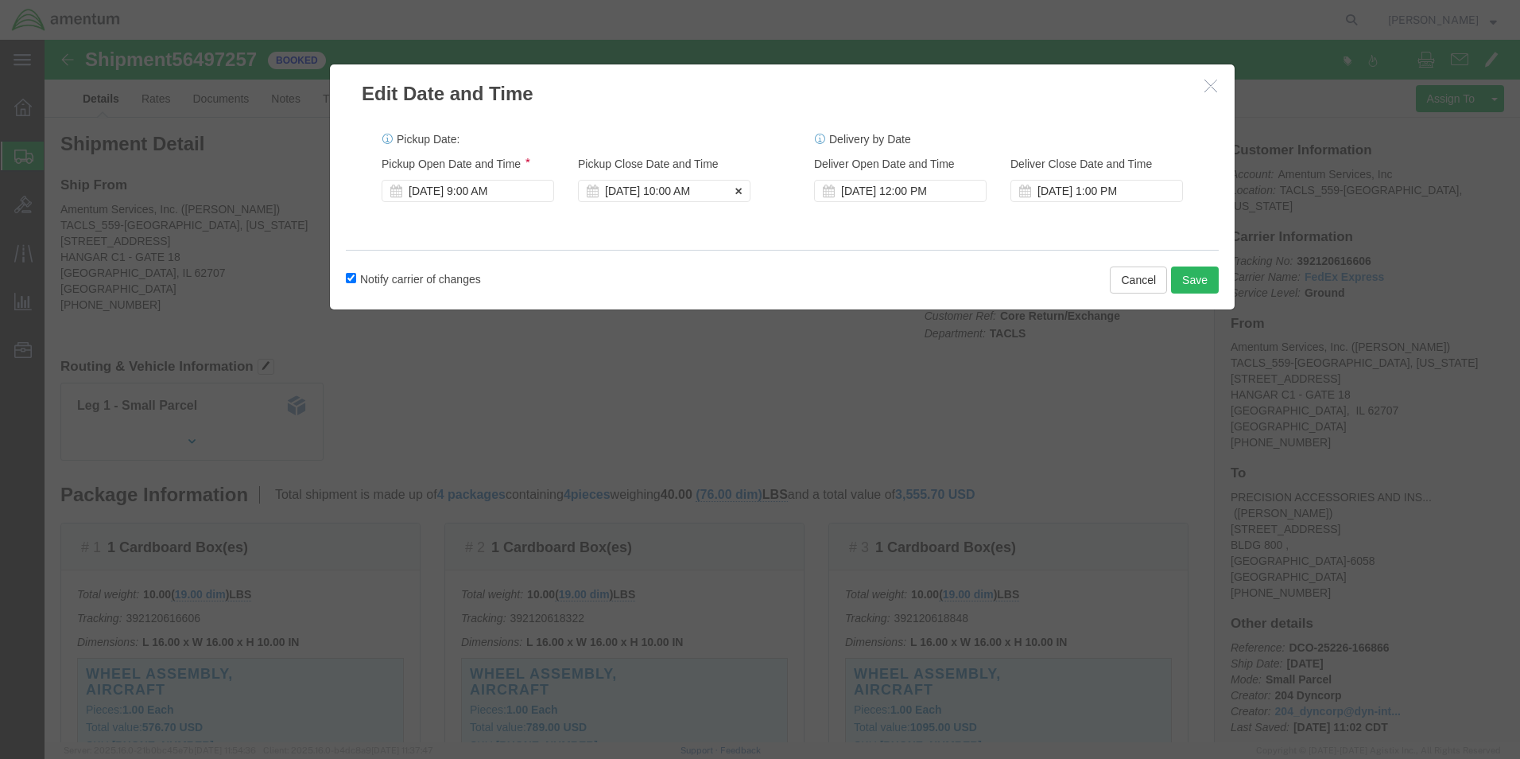
click div "[DATE] 10:00 AM"
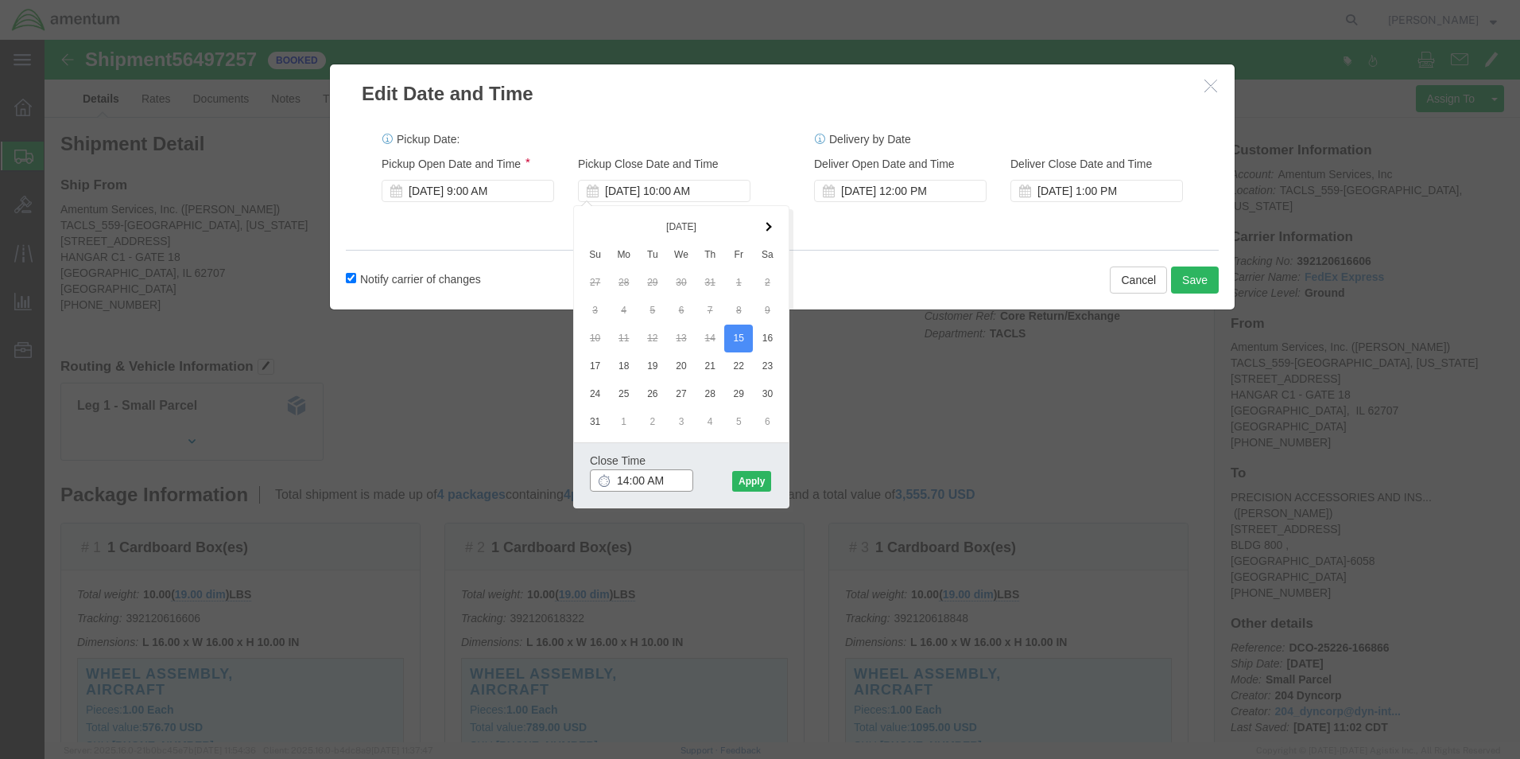
type input "2:00 PM"
click button "Apply"
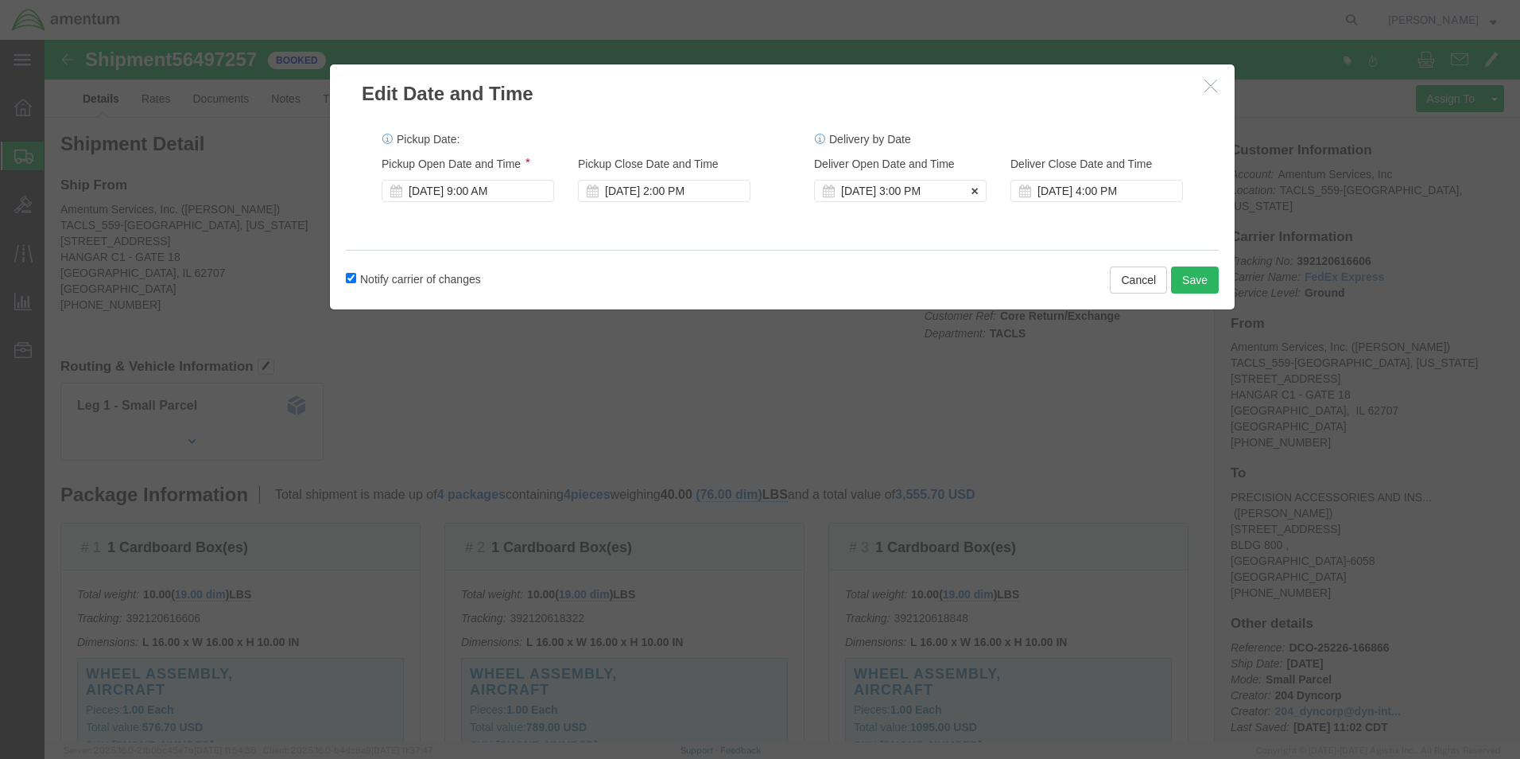
click div "[DATE] 3:00 PM"
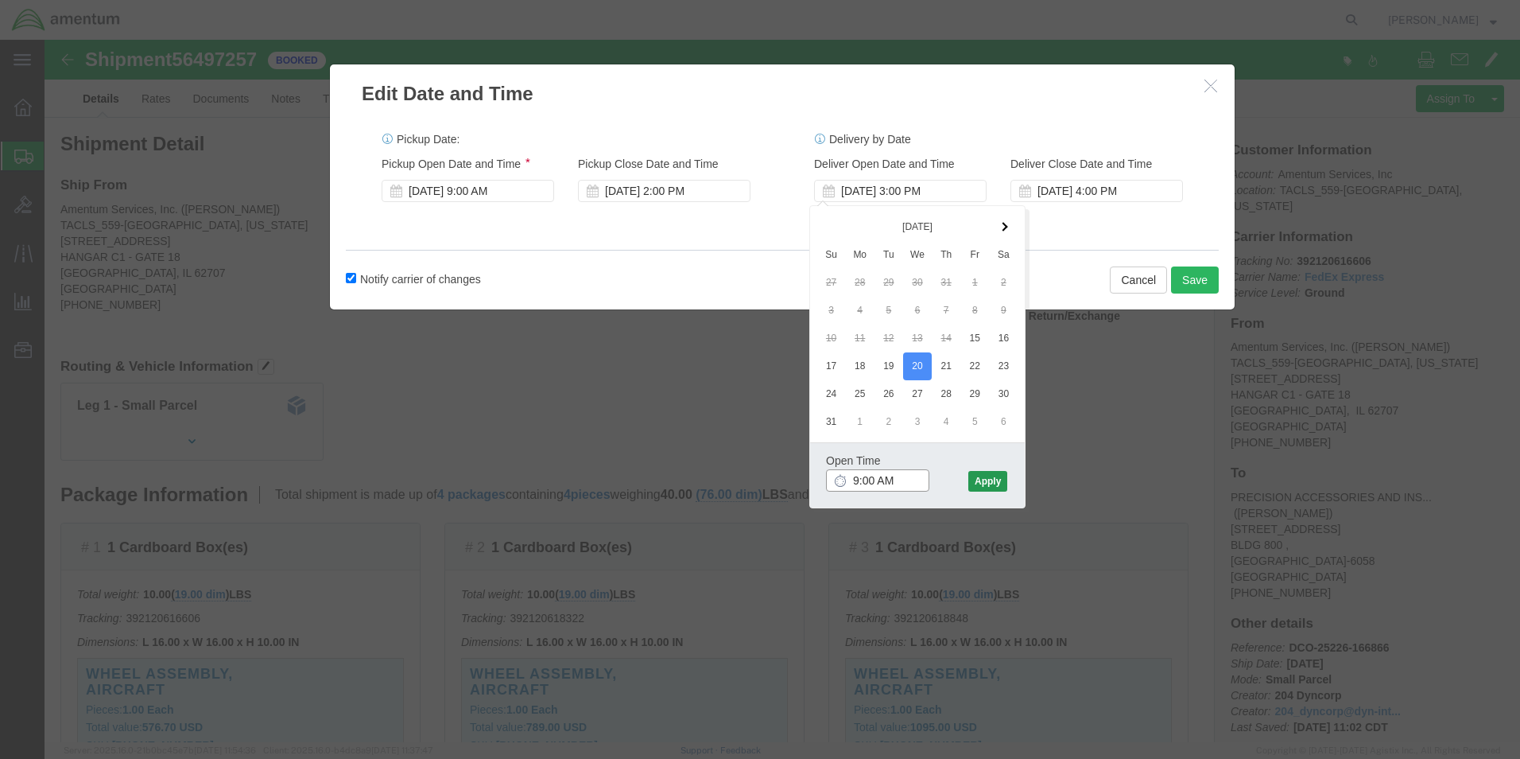
type input "9:00 AM"
click button "Apply"
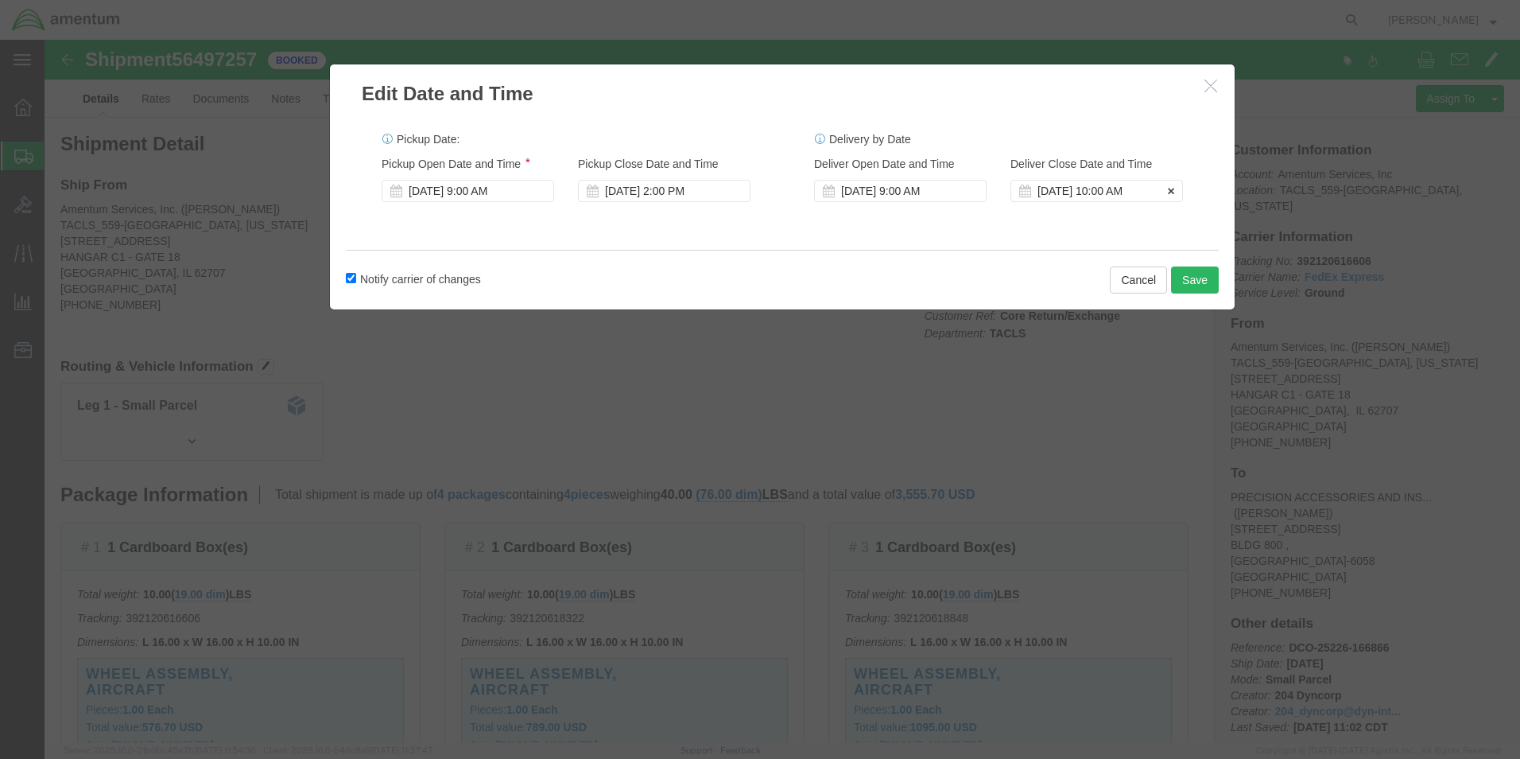
click div "[DATE] 10:00 AM"
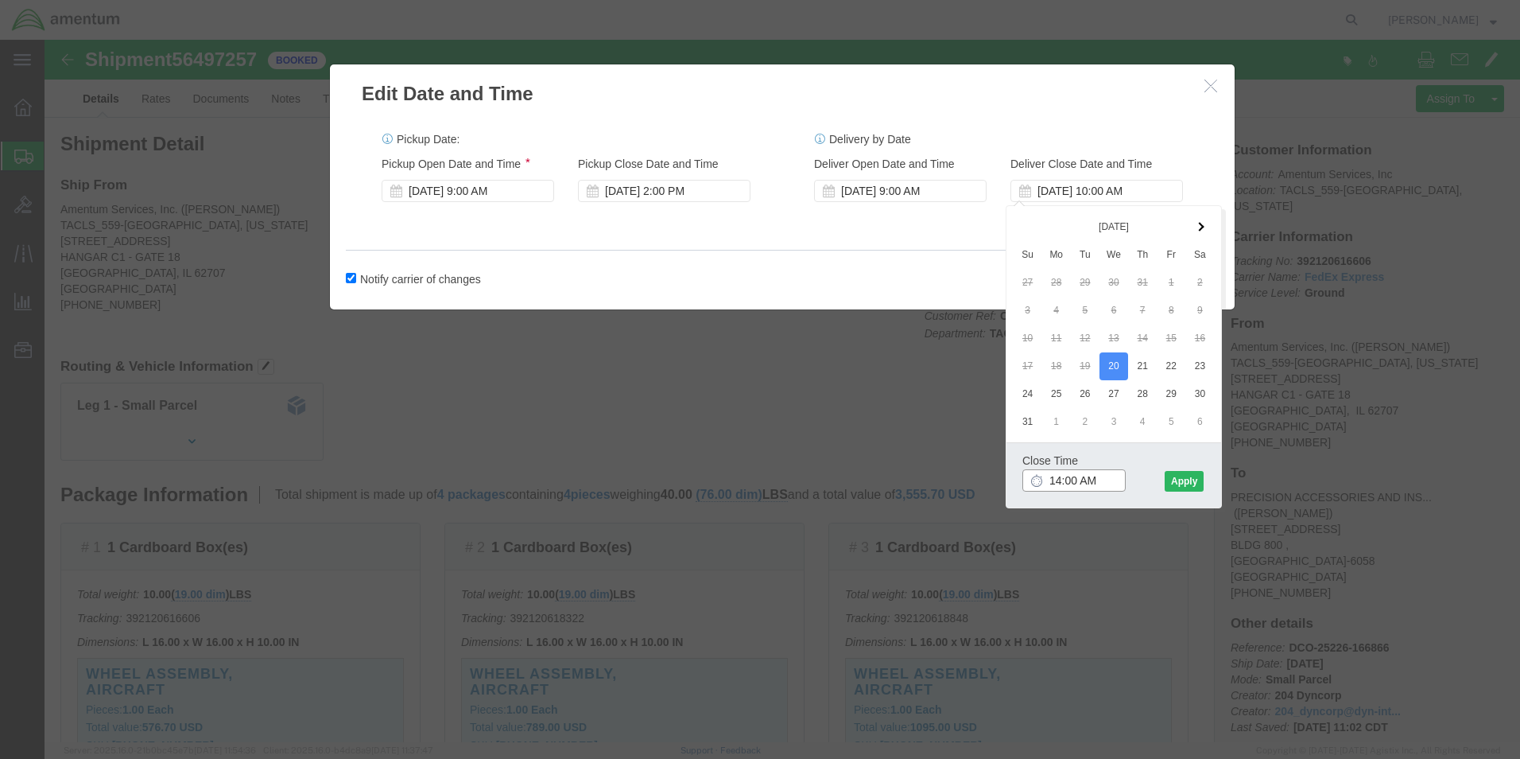
type input "2:00 PM"
click button "Apply"
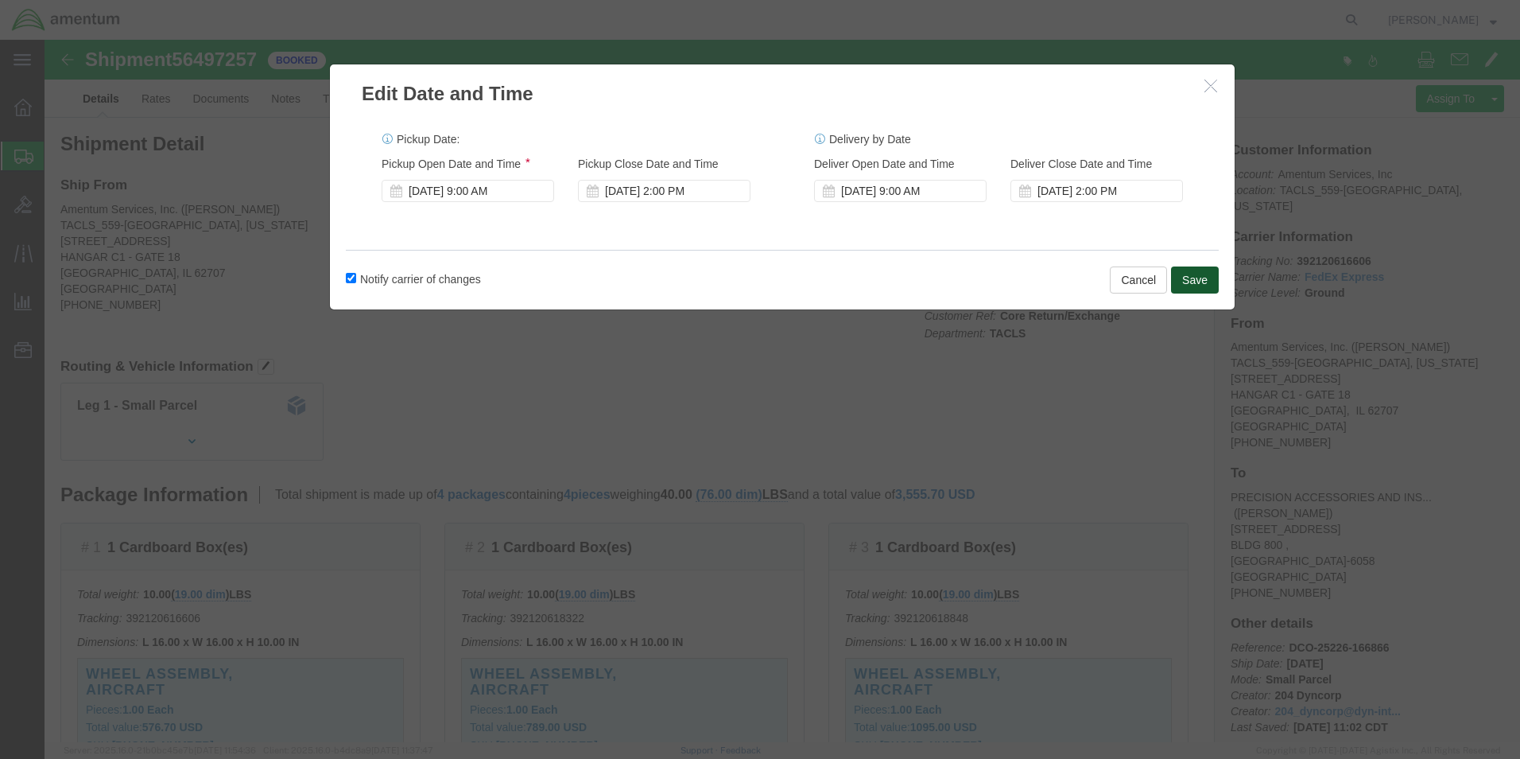
click button "Save"
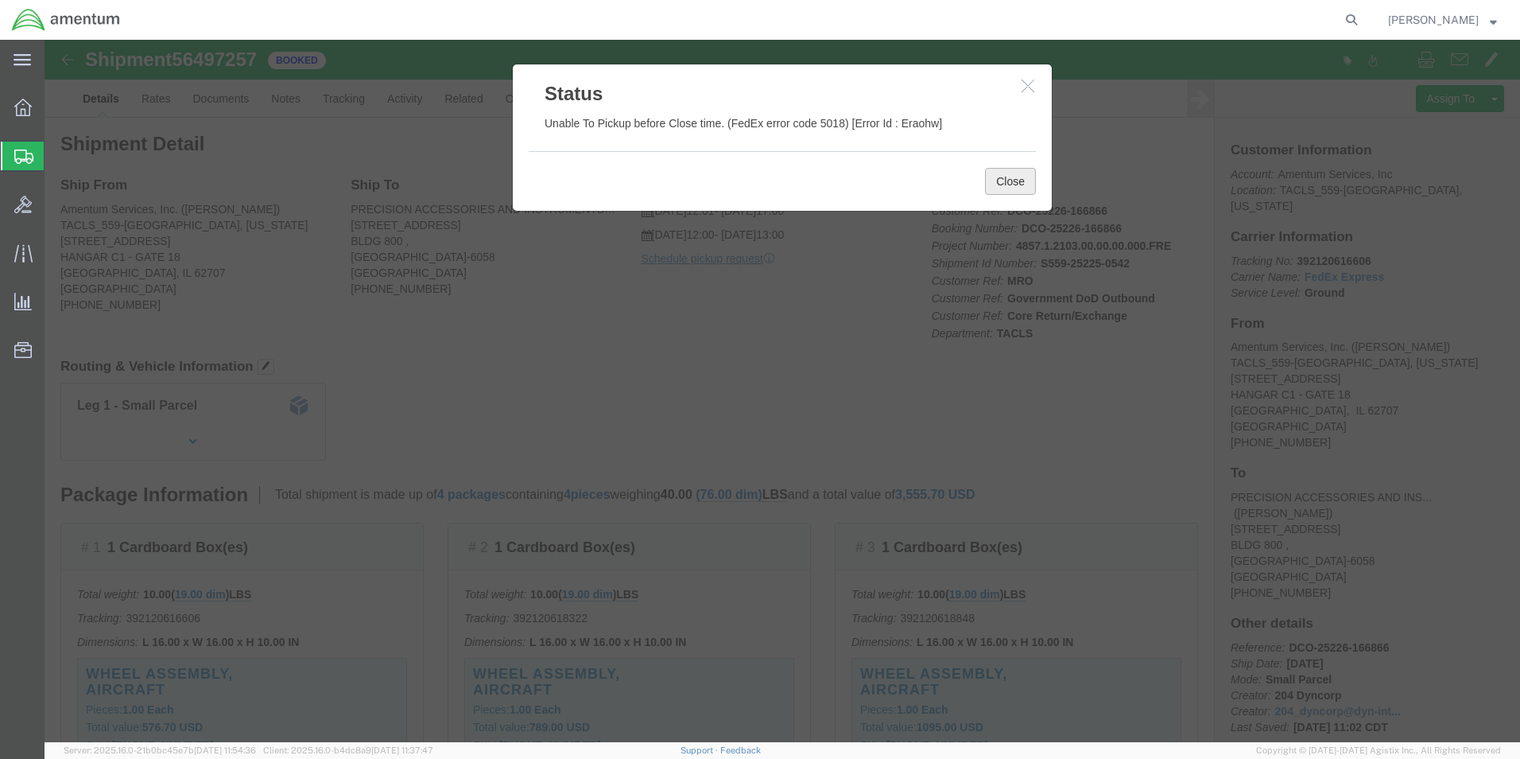
click button "Close"
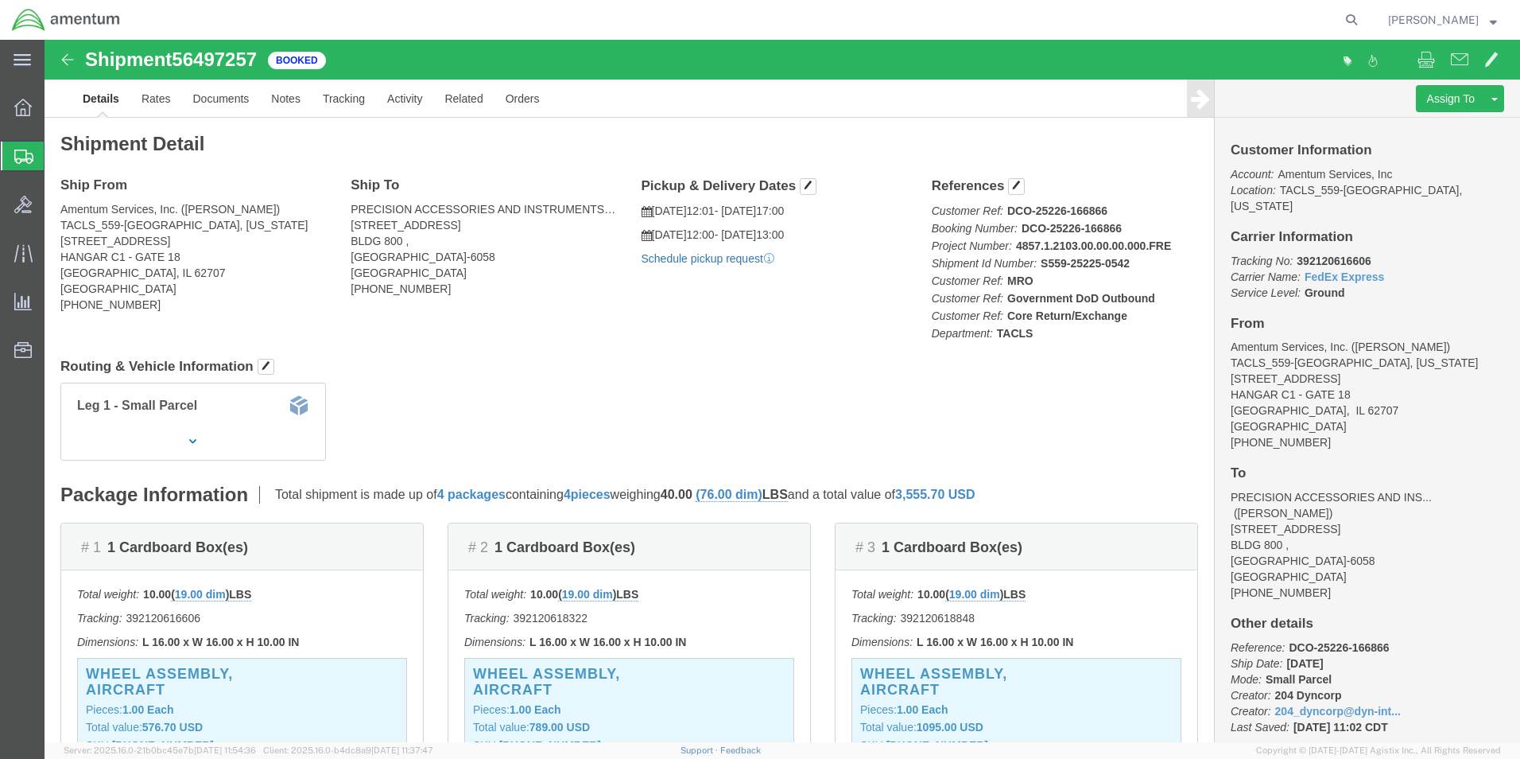
click link "Schedule pickup request"
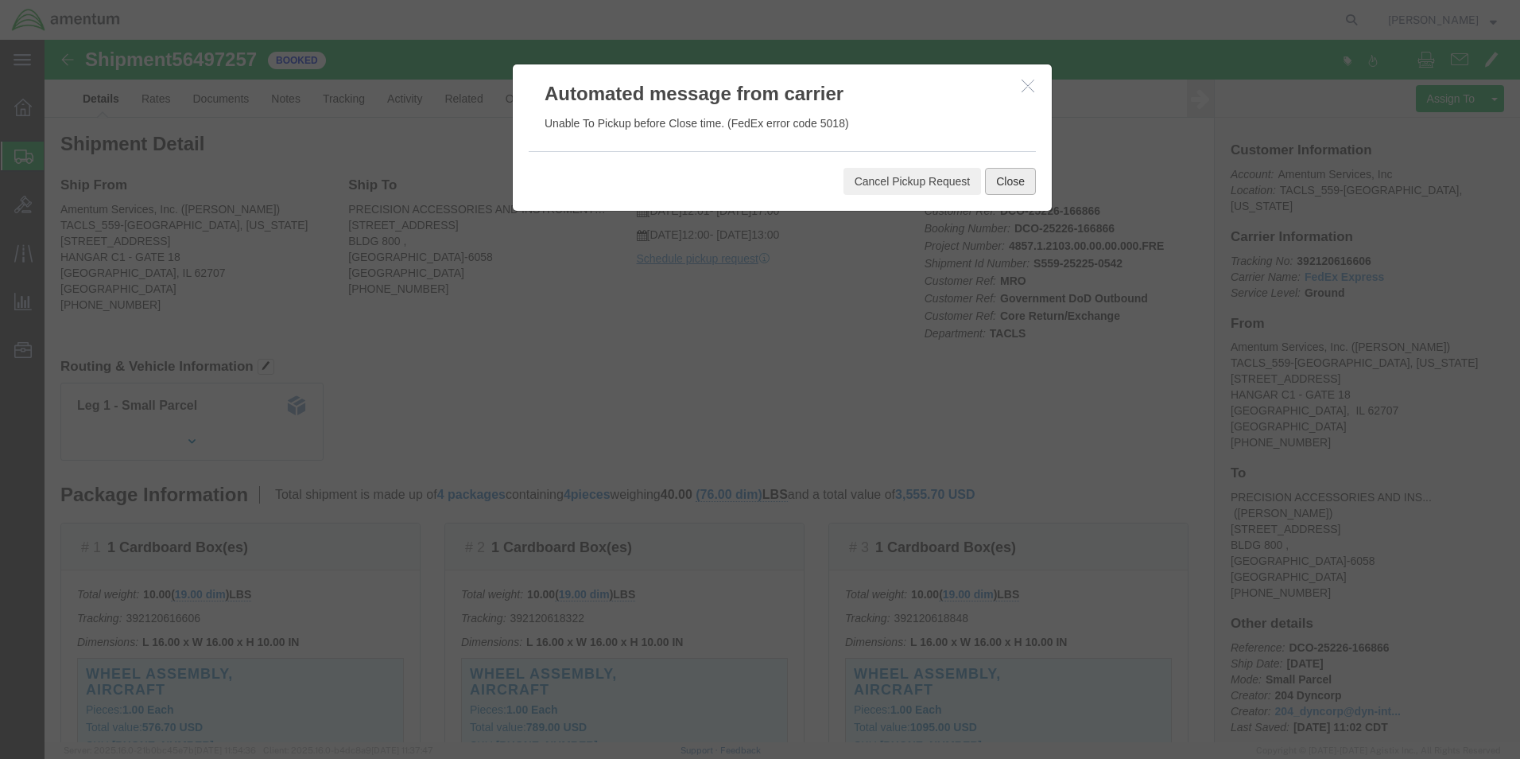
click button "Close"
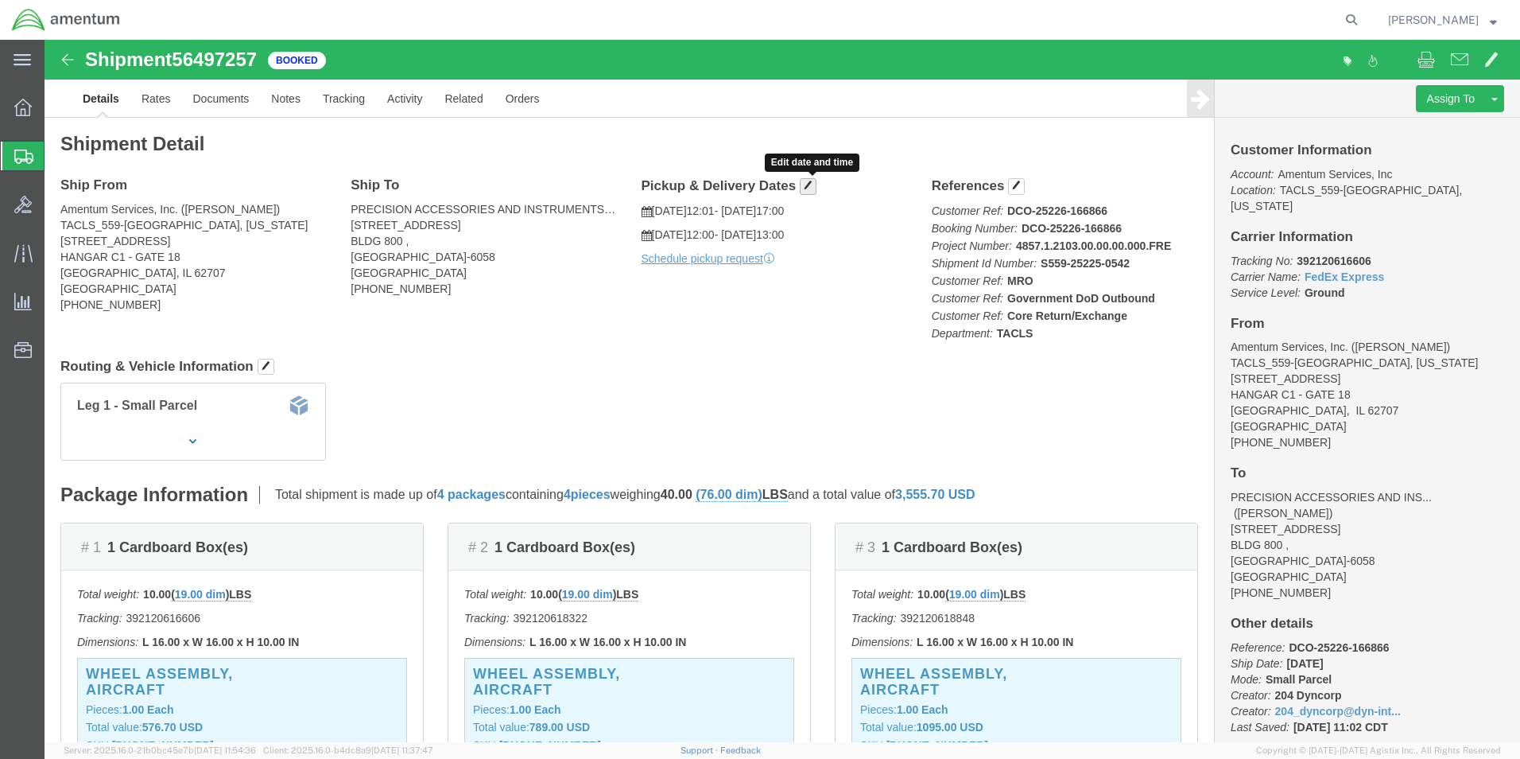
click span "button"
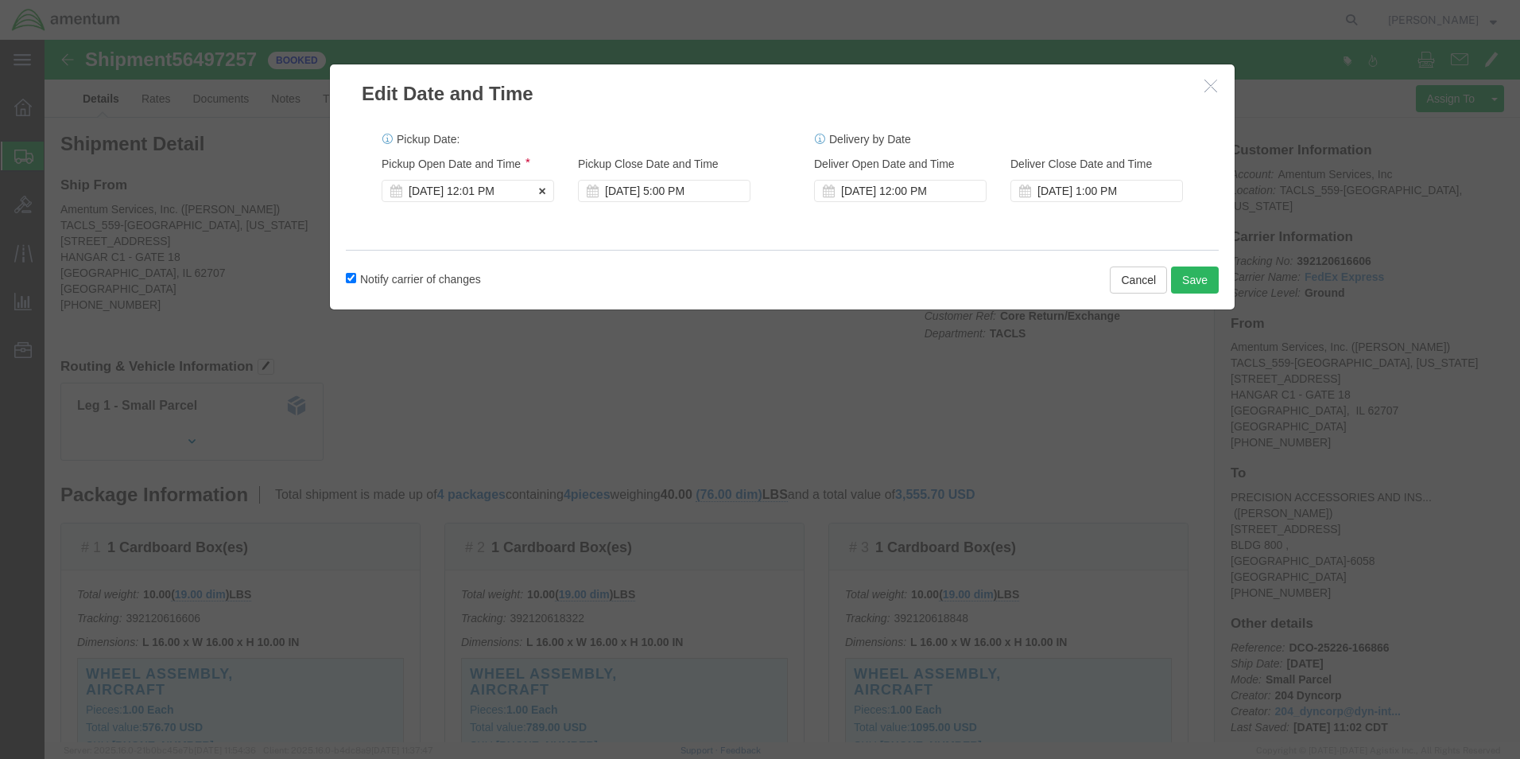
click div "[DATE] 12:01 PM"
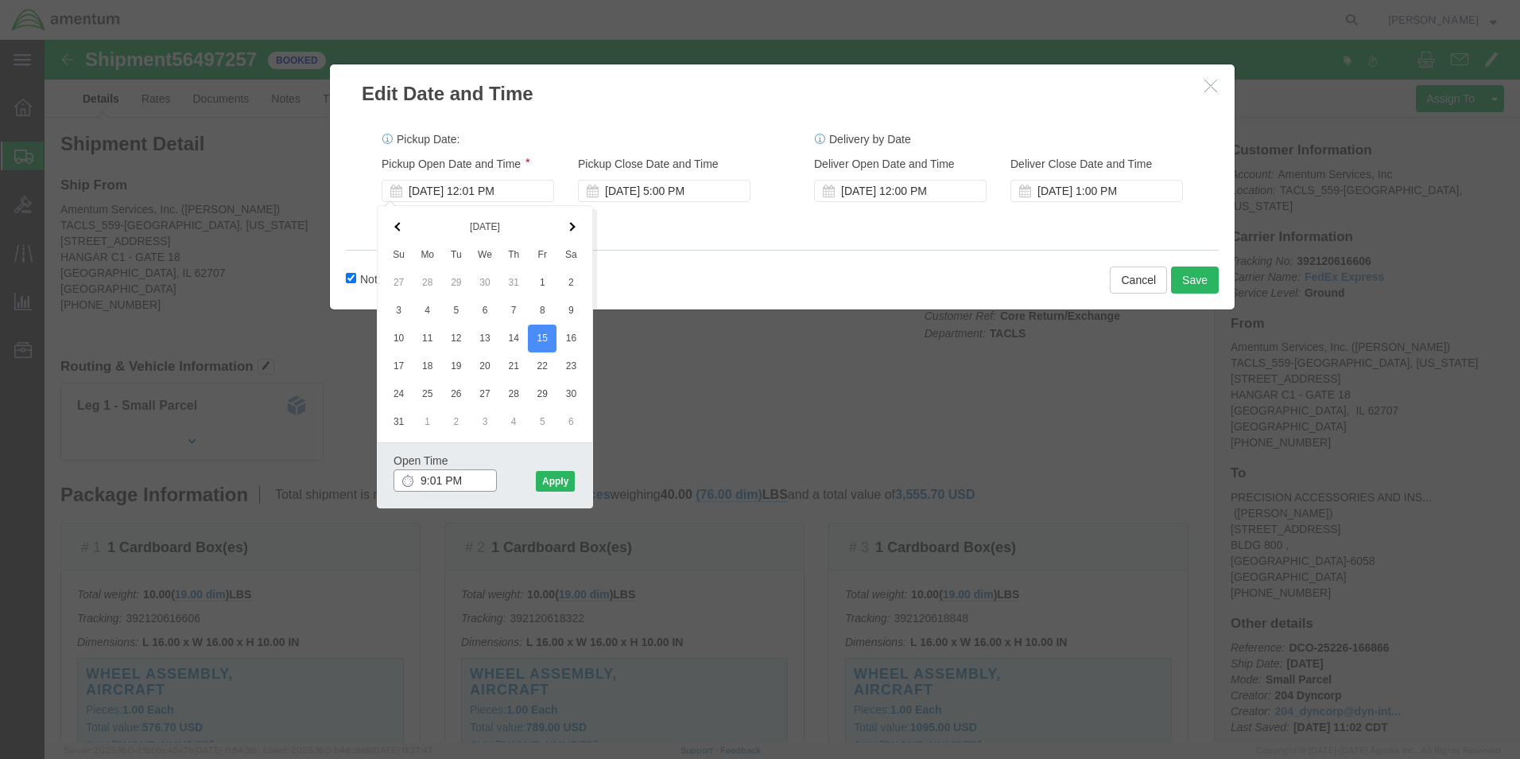
type input "9:01 AM"
click button "Apply"
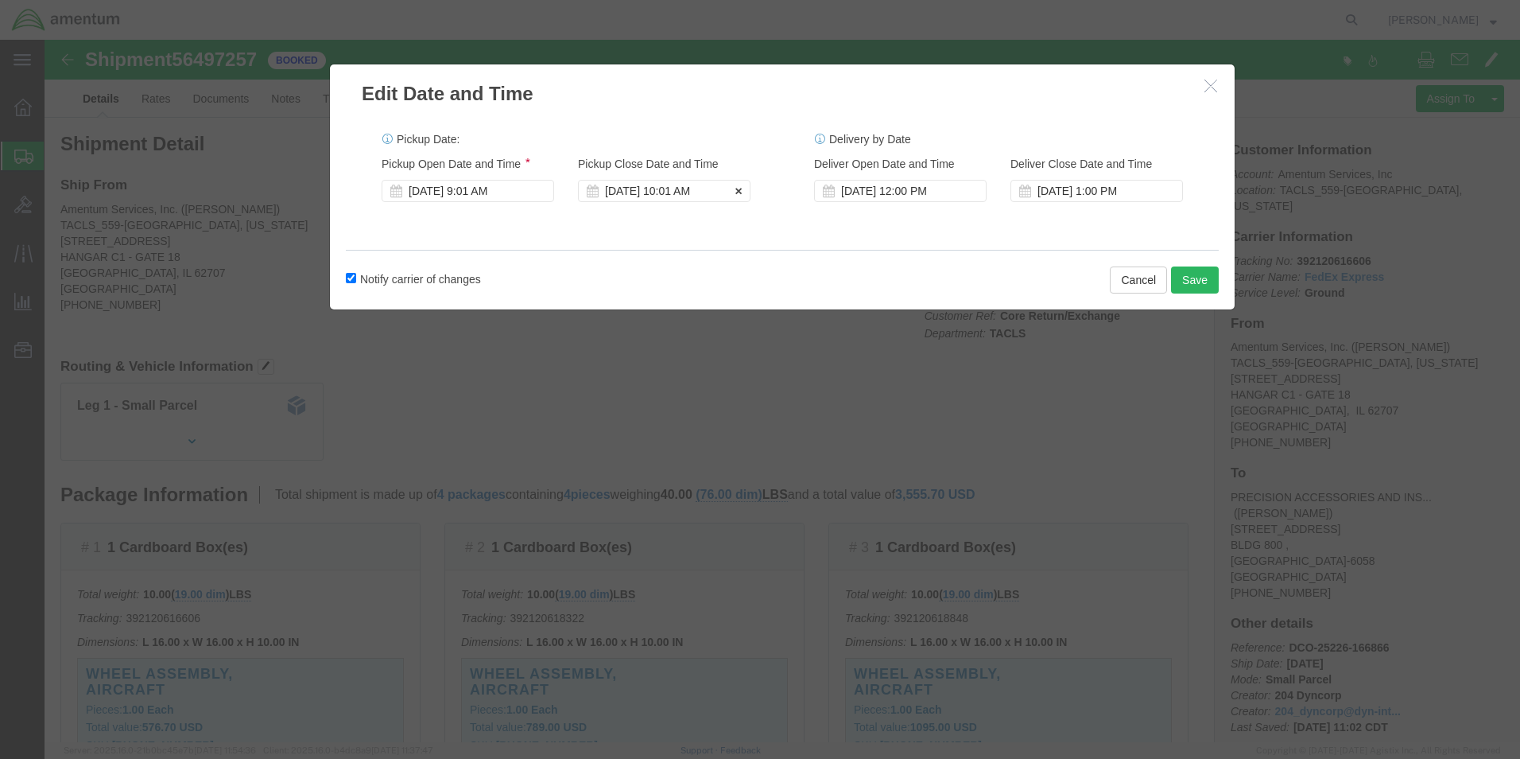
click div "[DATE] 10:01 AM"
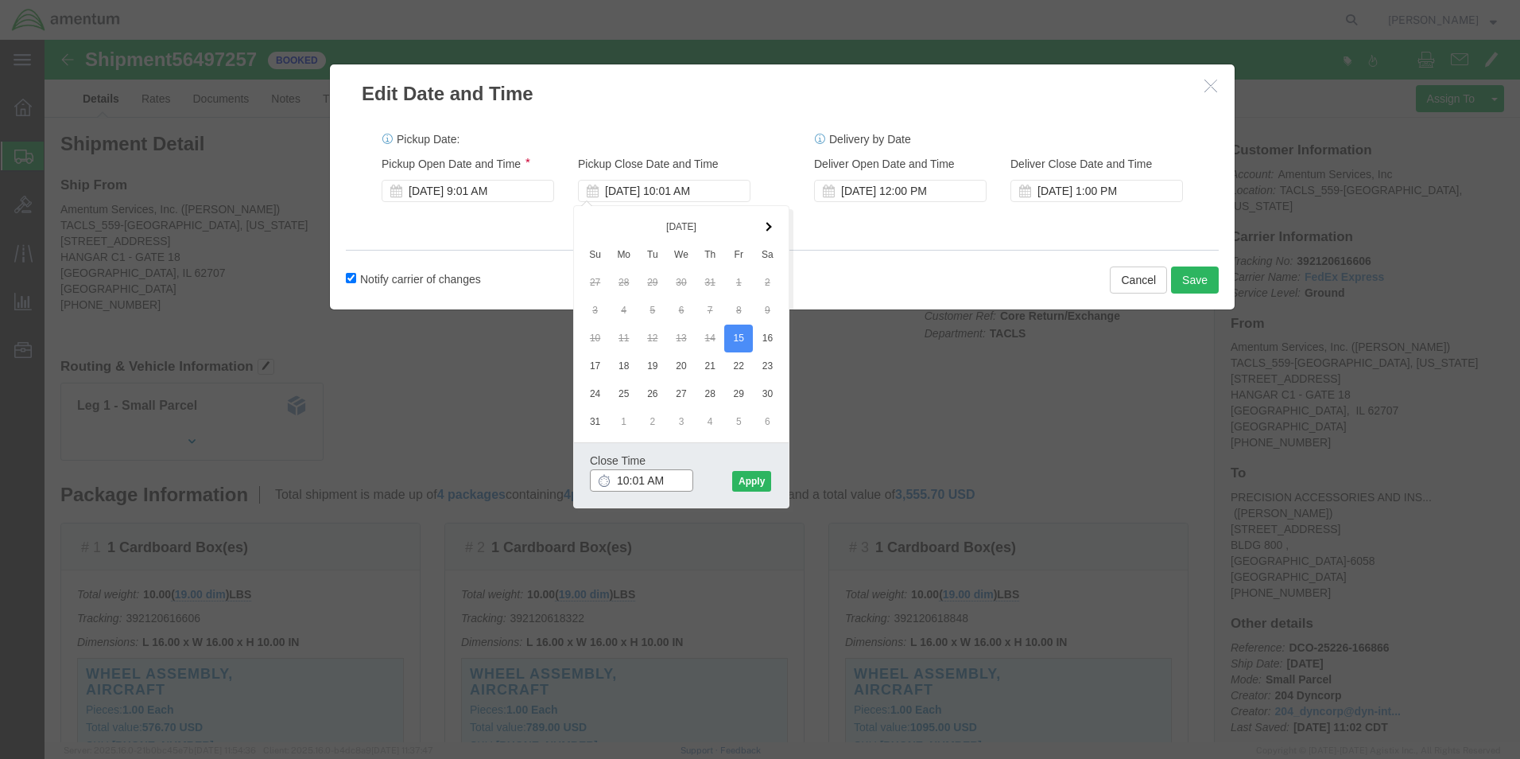
click input "10:01 AM"
type input "3:01 PM"
click button "Apply"
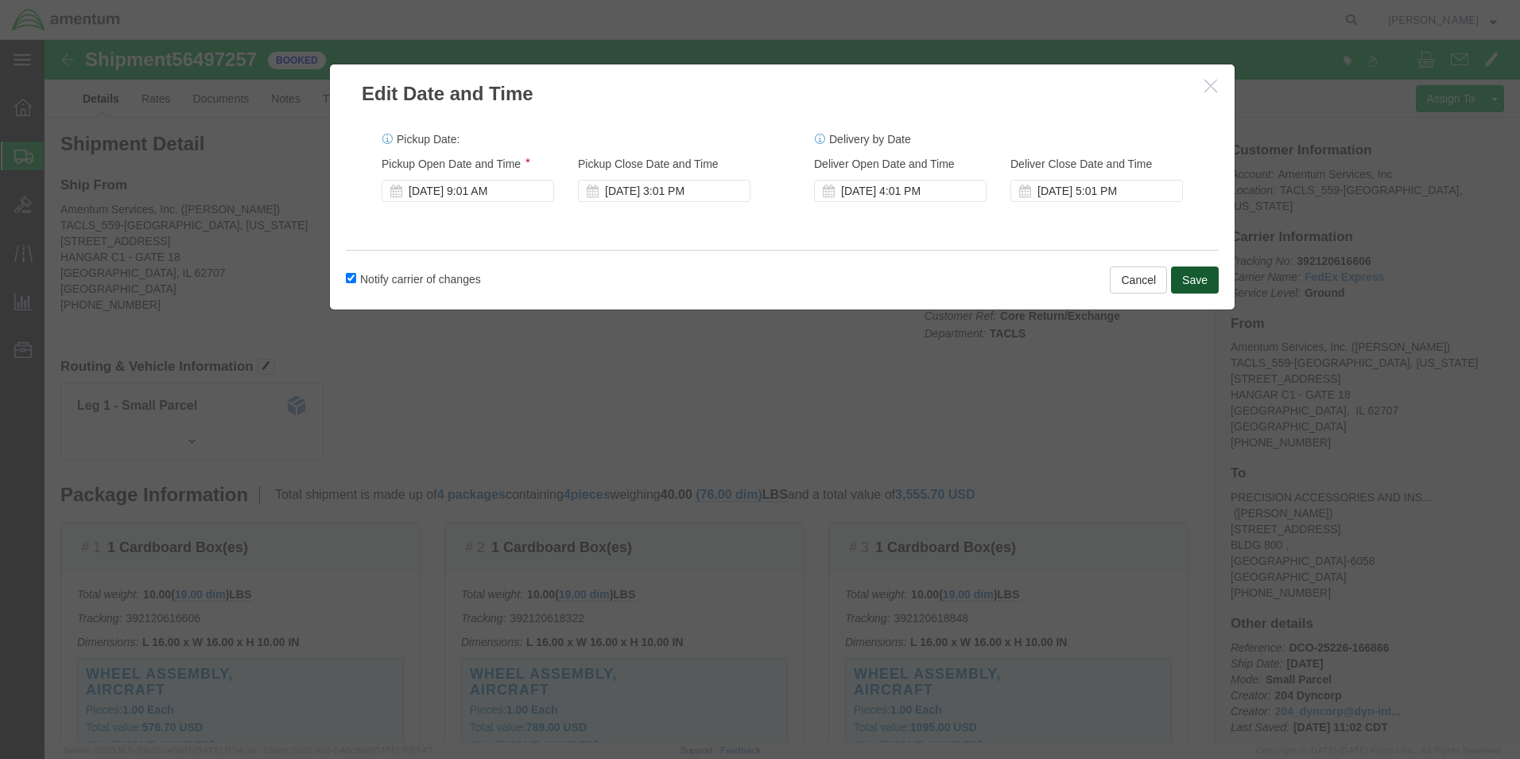
click button "Save"
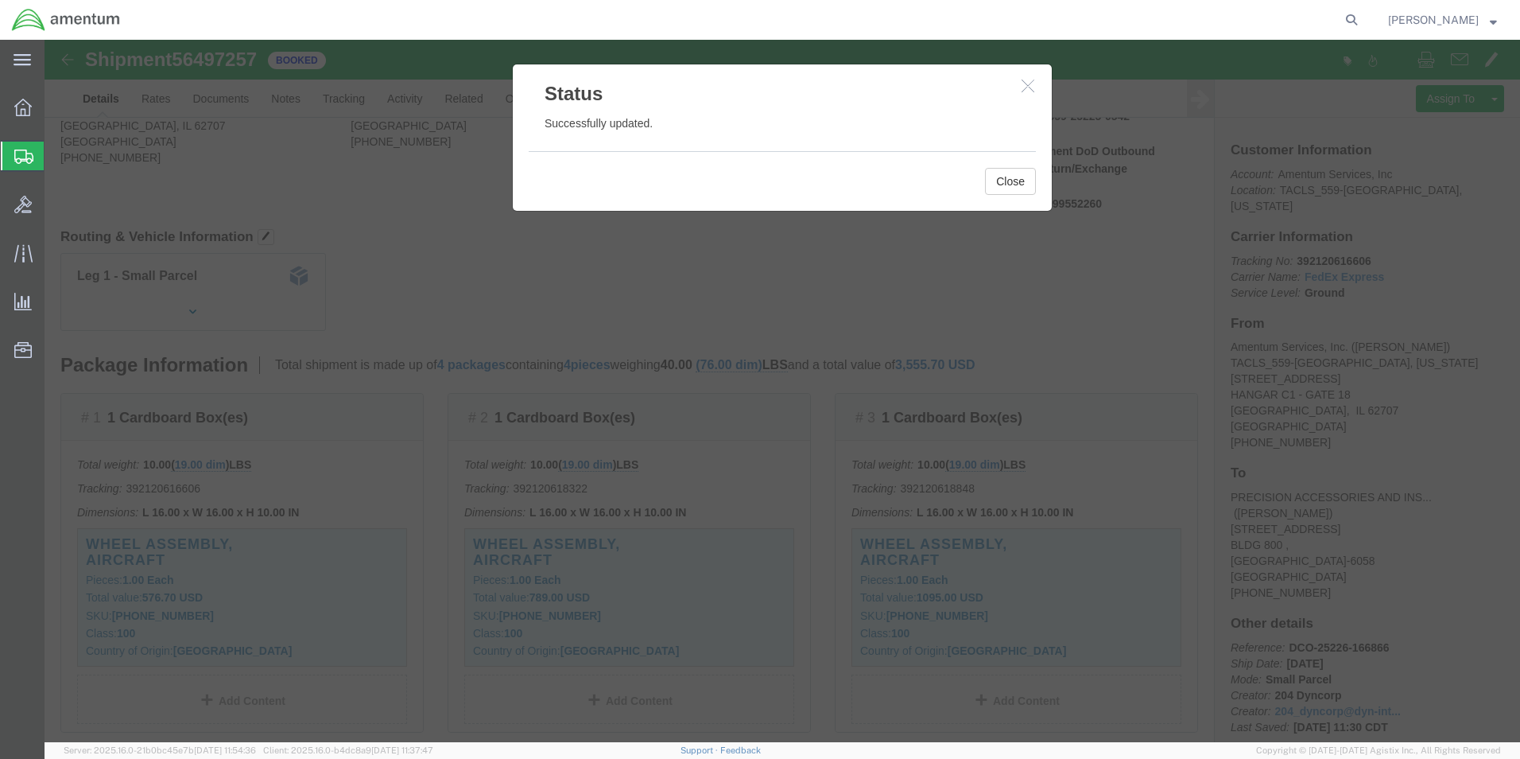
scroll to position [80, 0]
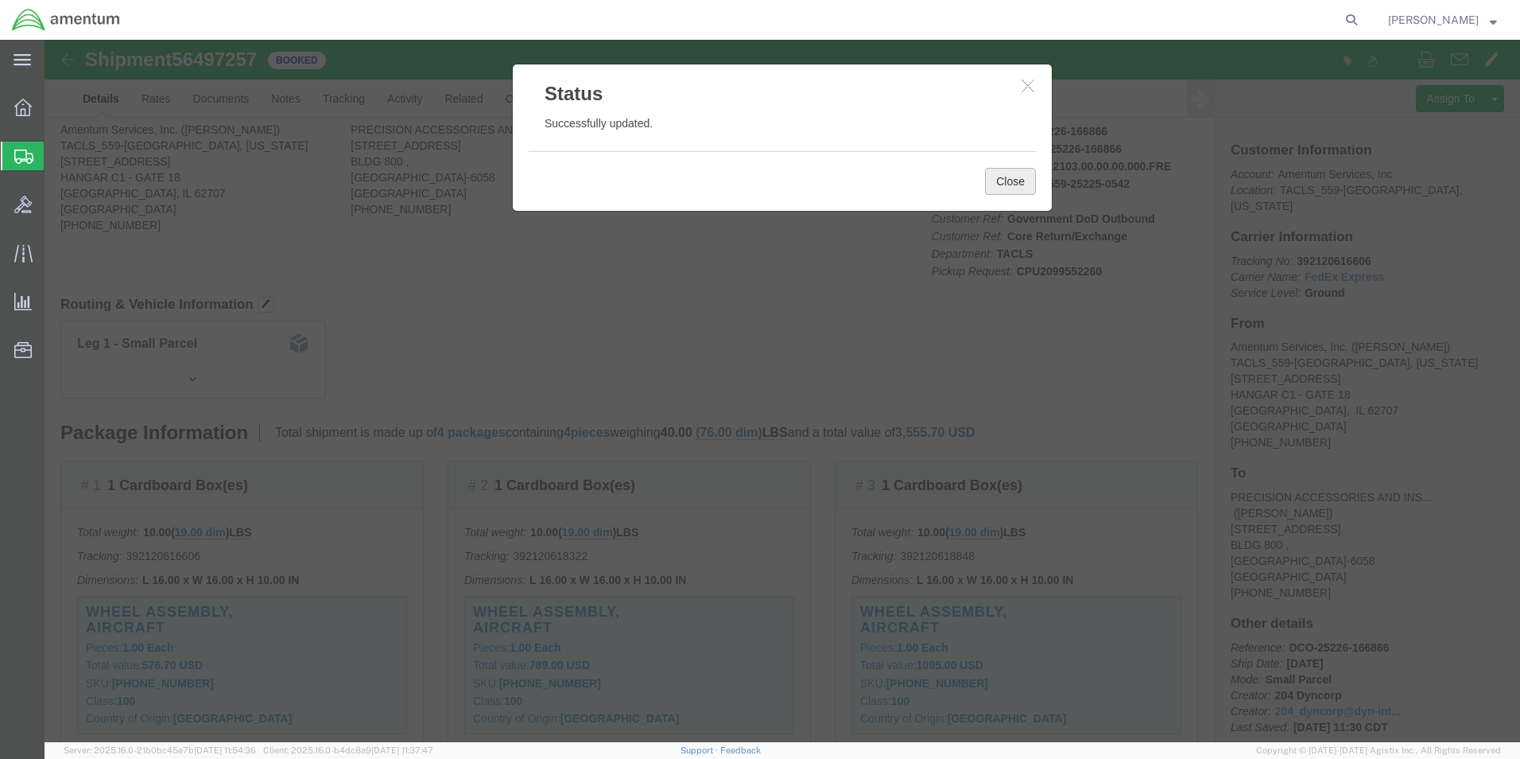
click button "Close"
